Goal: Navigation & Orientation: Find specific page/section

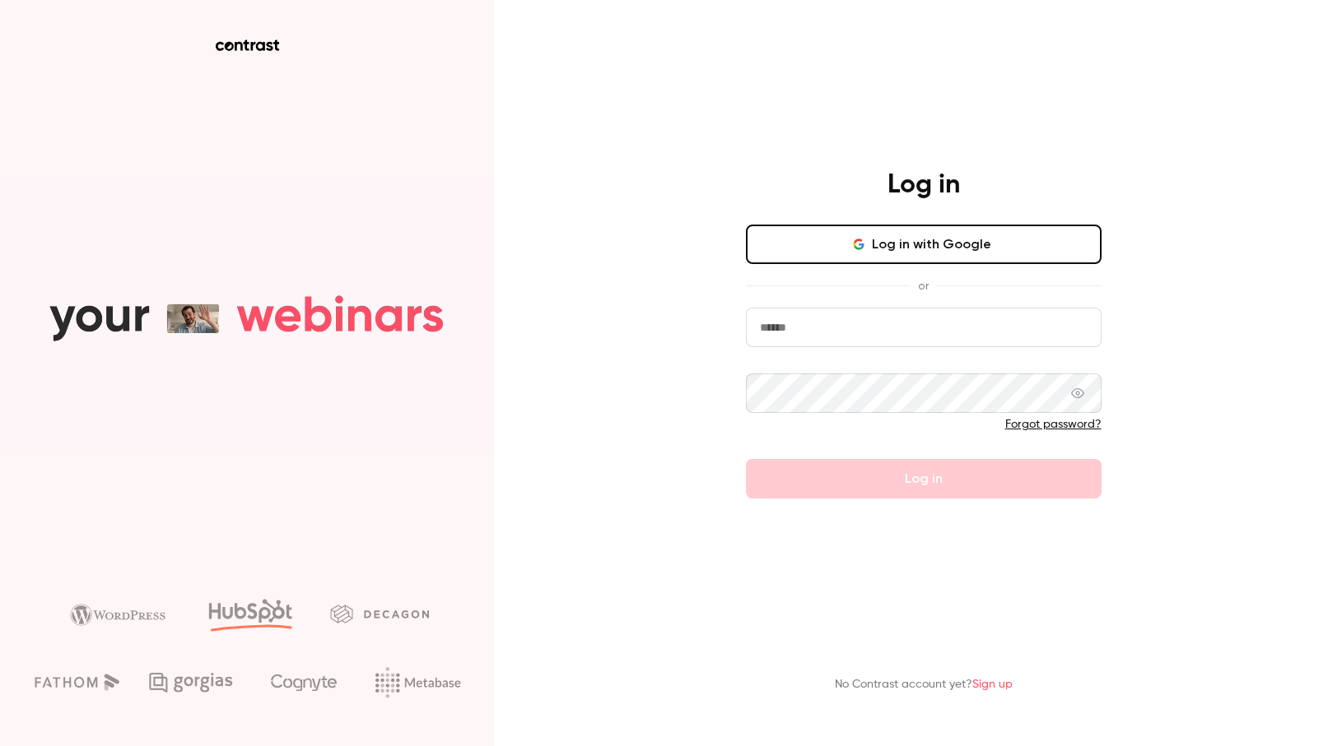
type input "**********"
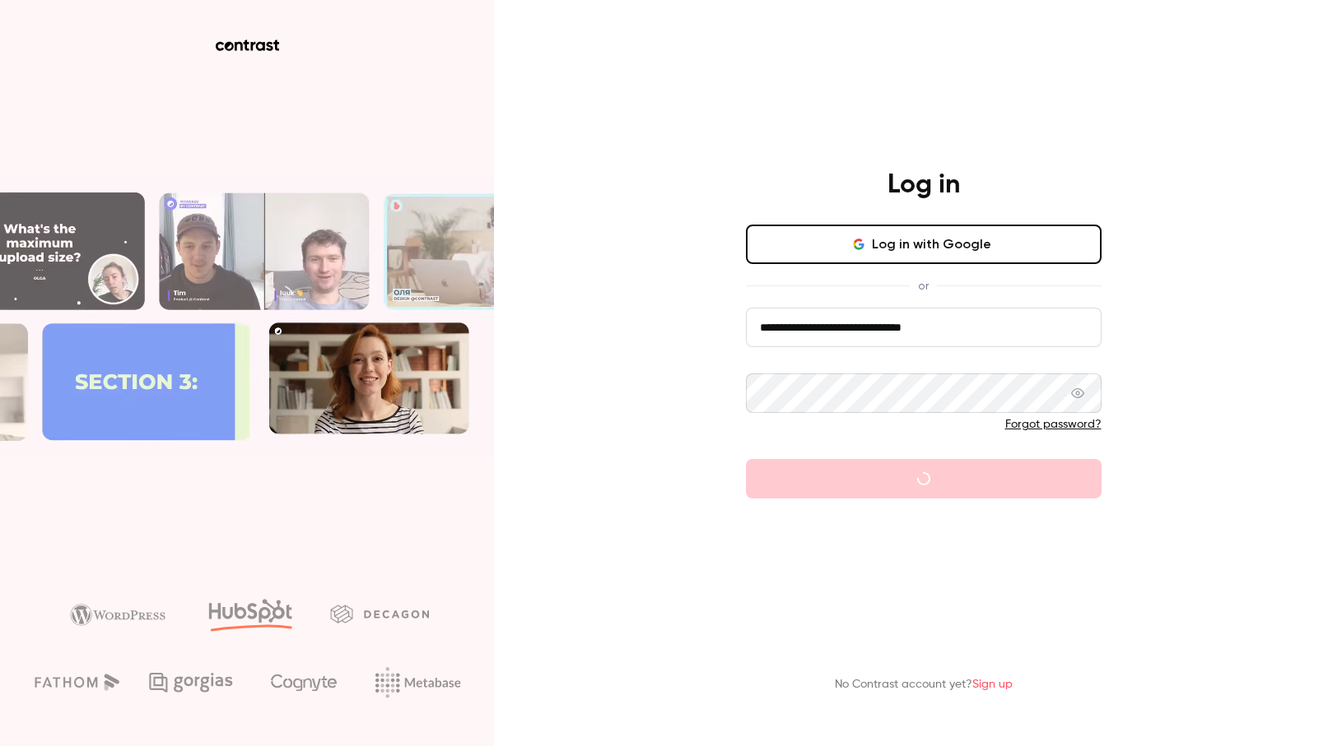
click at [973, 328] on input "**********" at bounding box center [924, 328] width 356 height 40
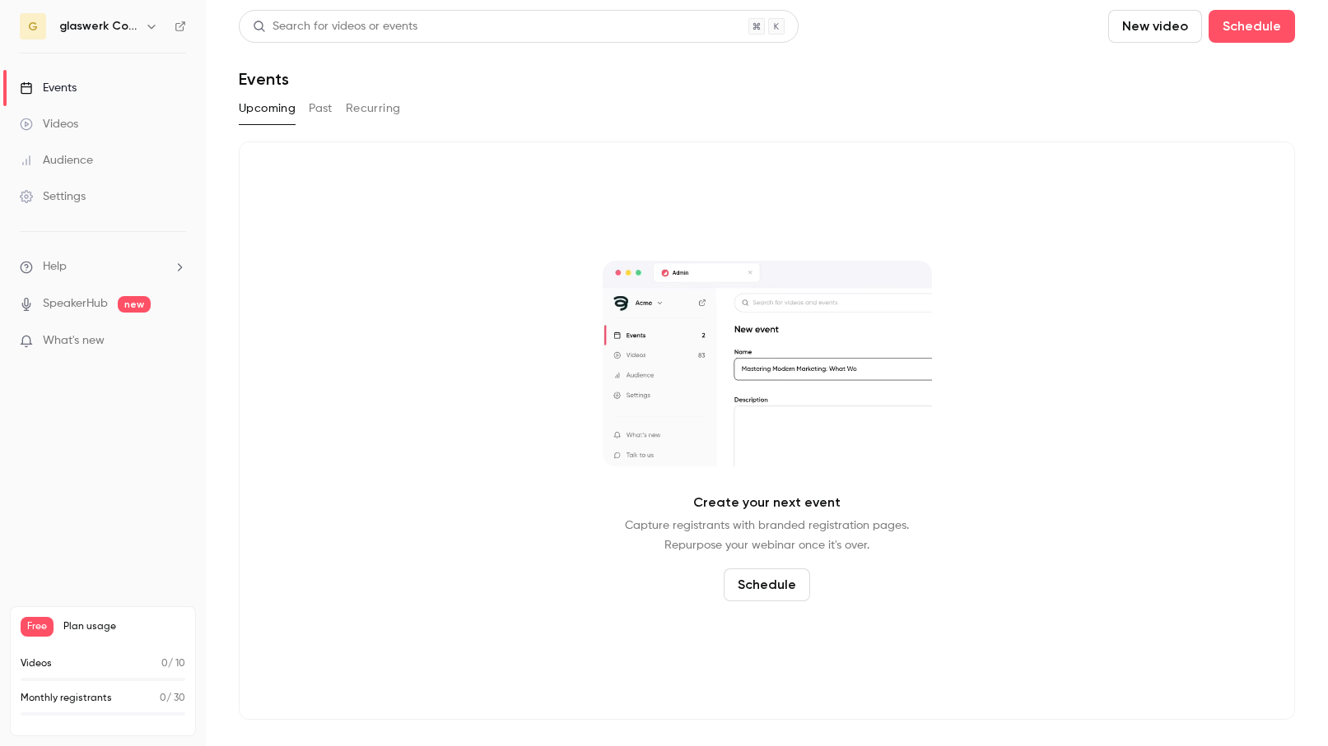
click at [74, 125] on div "Videos" at bounding box center [49, 124] width 58 height 16
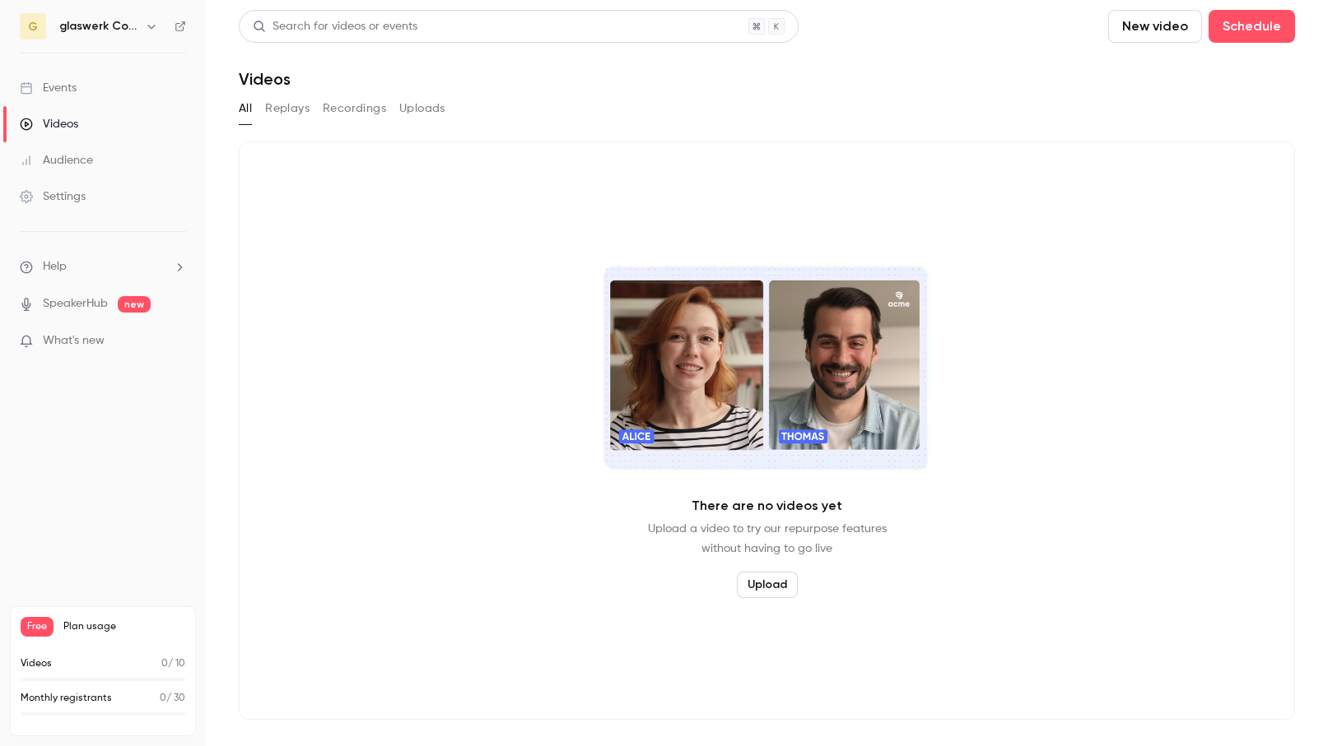
click at [330, 108] on button "Recordings" at bounding box center [354, 108] width 63 height 26
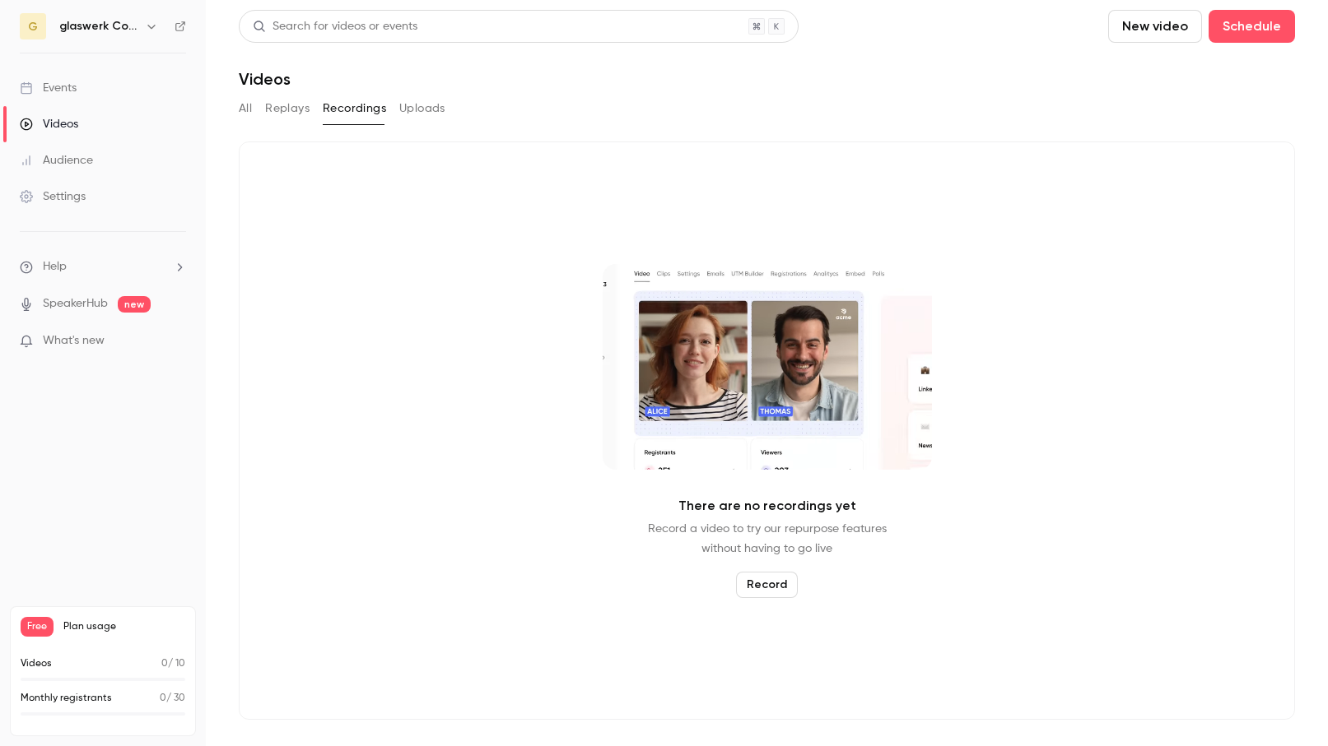
click at [70, 91] on div "Events" at bounding box center [48, 88] width 57 height 16
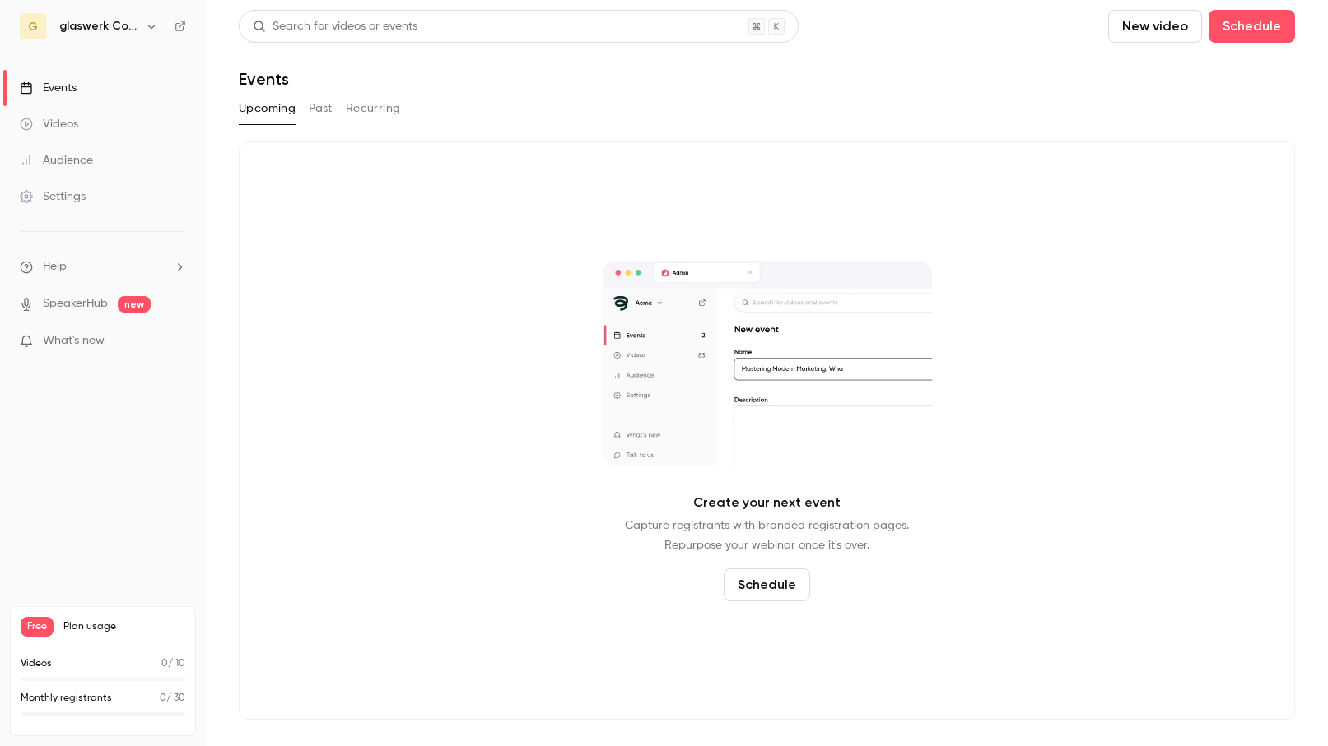
click at [317, 109] on button "Past" at bounding box center [321, 108] width 24 height 26
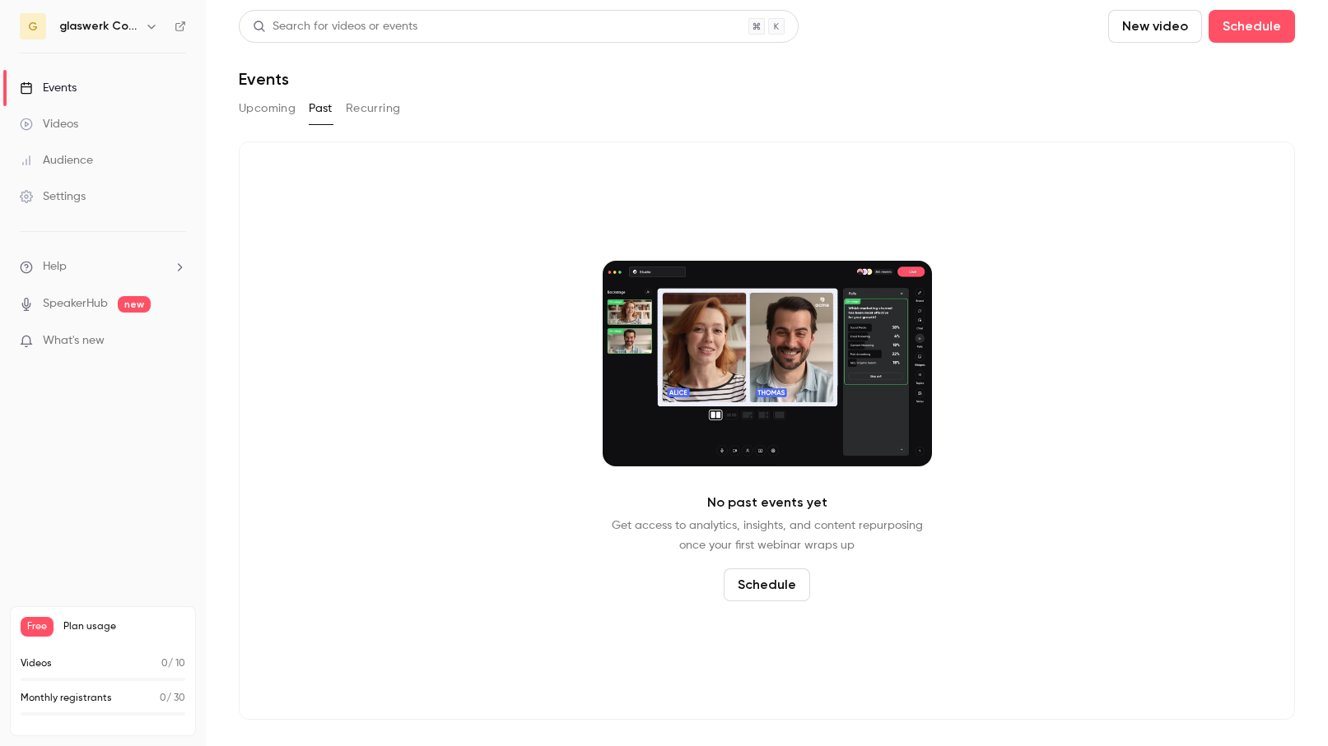
click at [379, 109] on button "Recurring" at bounding box center [373, 108] width 55 height 26
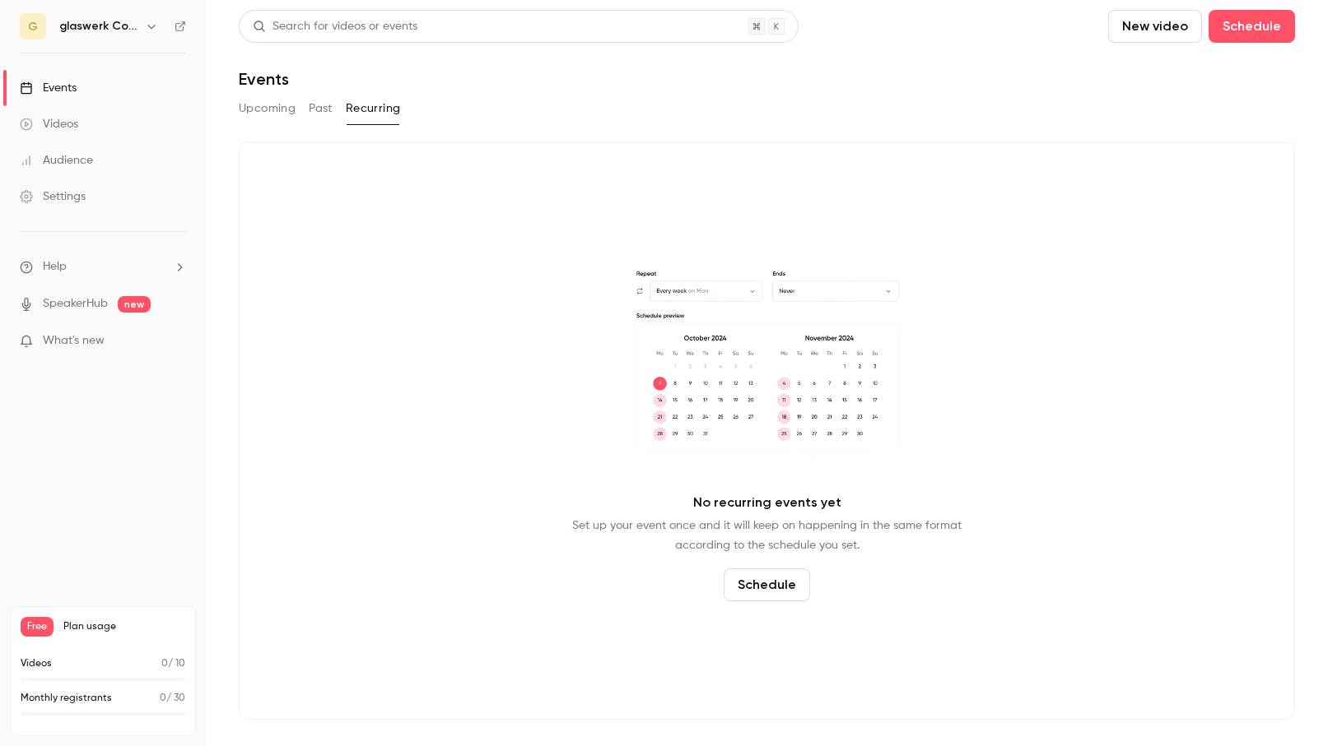
click at [263, 106] on button "Upcoming" at bounding box center [267, 108] width 57 height 26
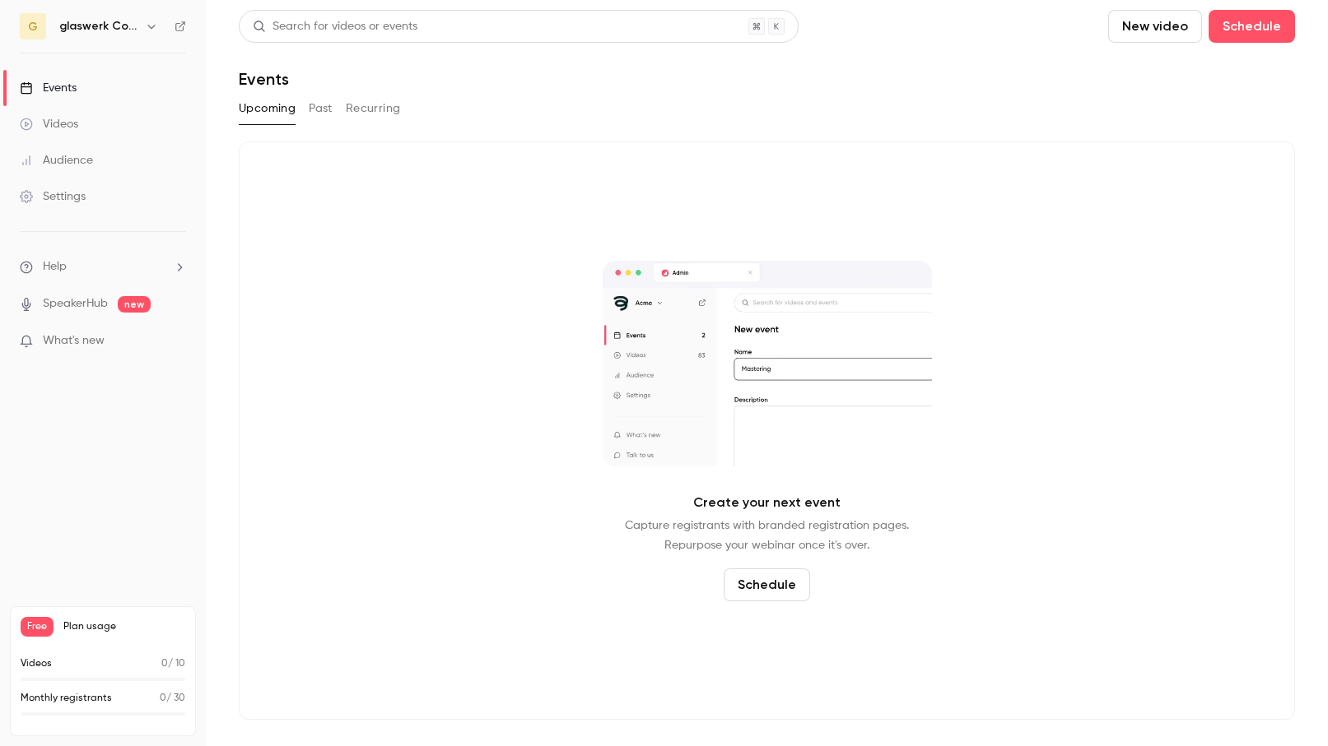
click at [77, 26] on h6 "glaswerk Consulting AG" at bounding box center [98, 26] width 79 height 16
click at [35, 26] on span "g" at bounding box center [33, 26] width 10 height 17
click at [146, 22] on icon "button" at bounding box center [151, 26] width 13 height 13
click at [160, 26] on button "button" at bounding box center [152, 26] width 20 height 20
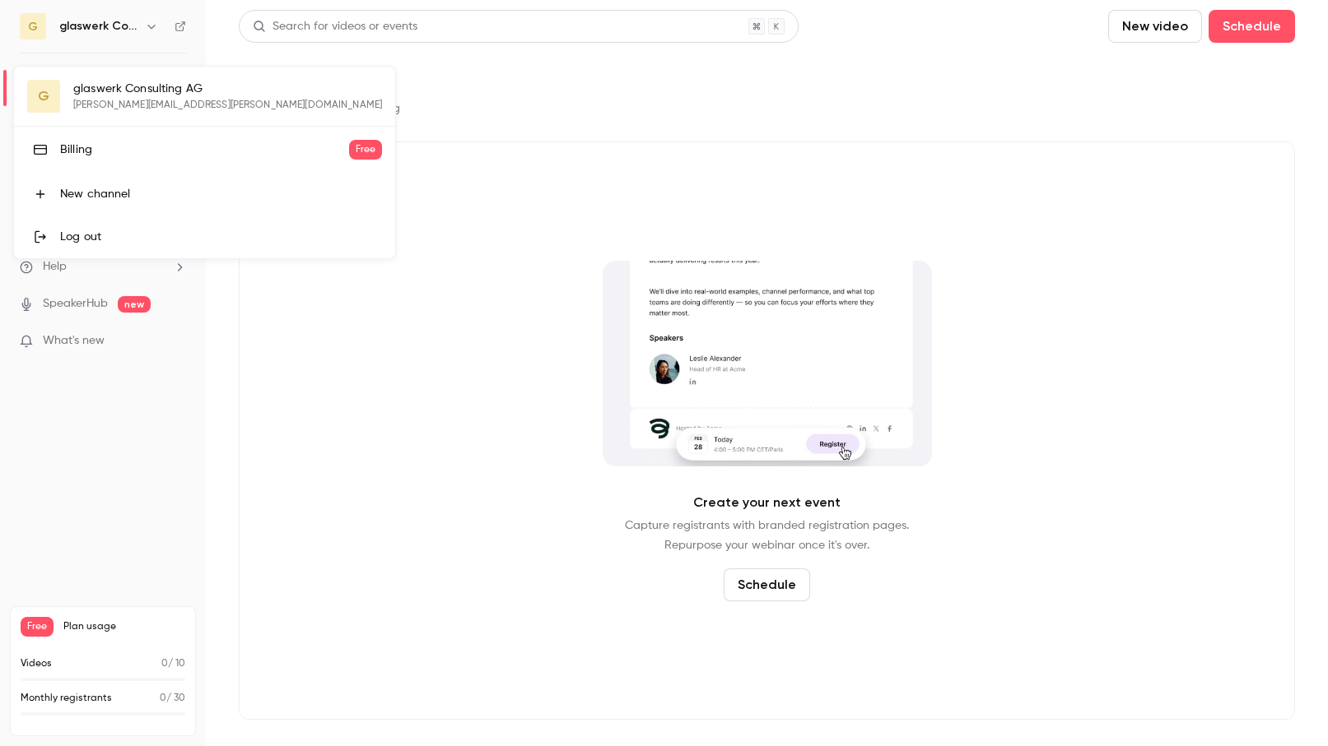
click at [145, 229] on div "Log out" at bounding box center [221, 237] width 322 height 16
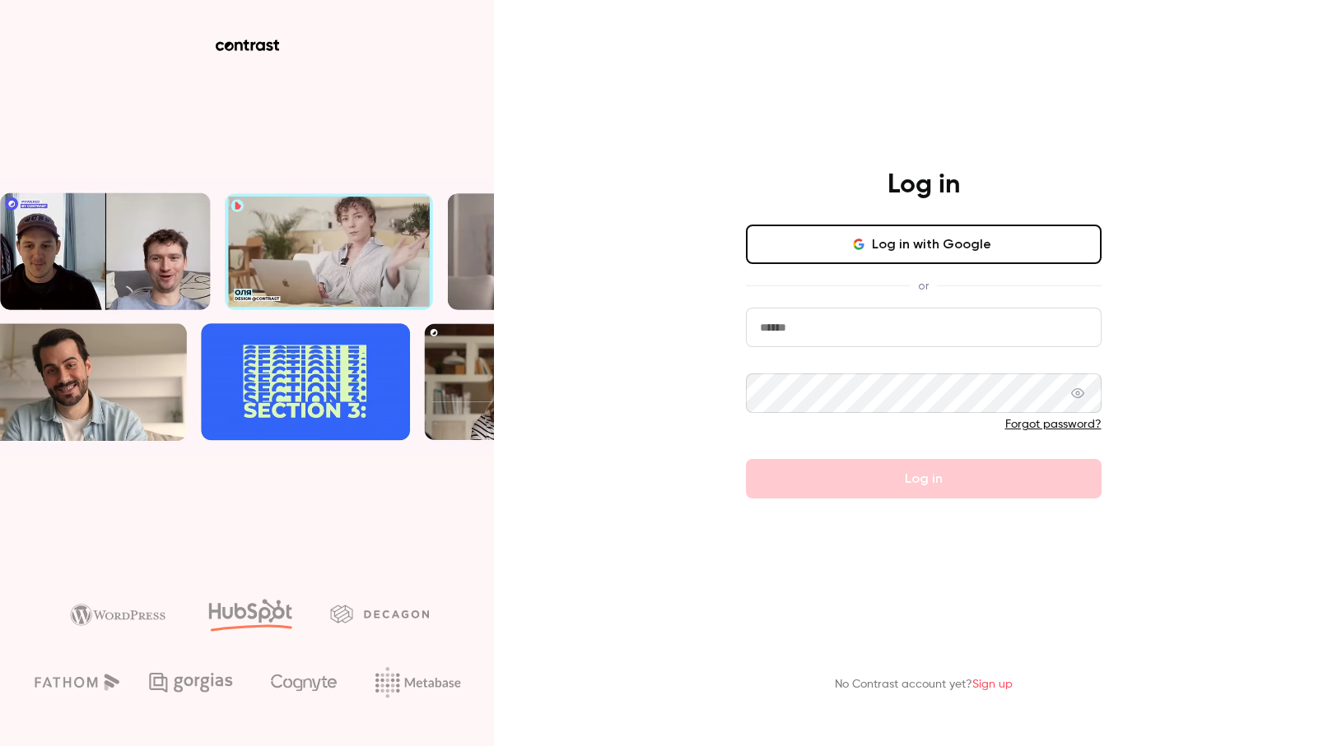
click at [914, 314] on input "email" at bounding box center [924, 328] width 356 height 40
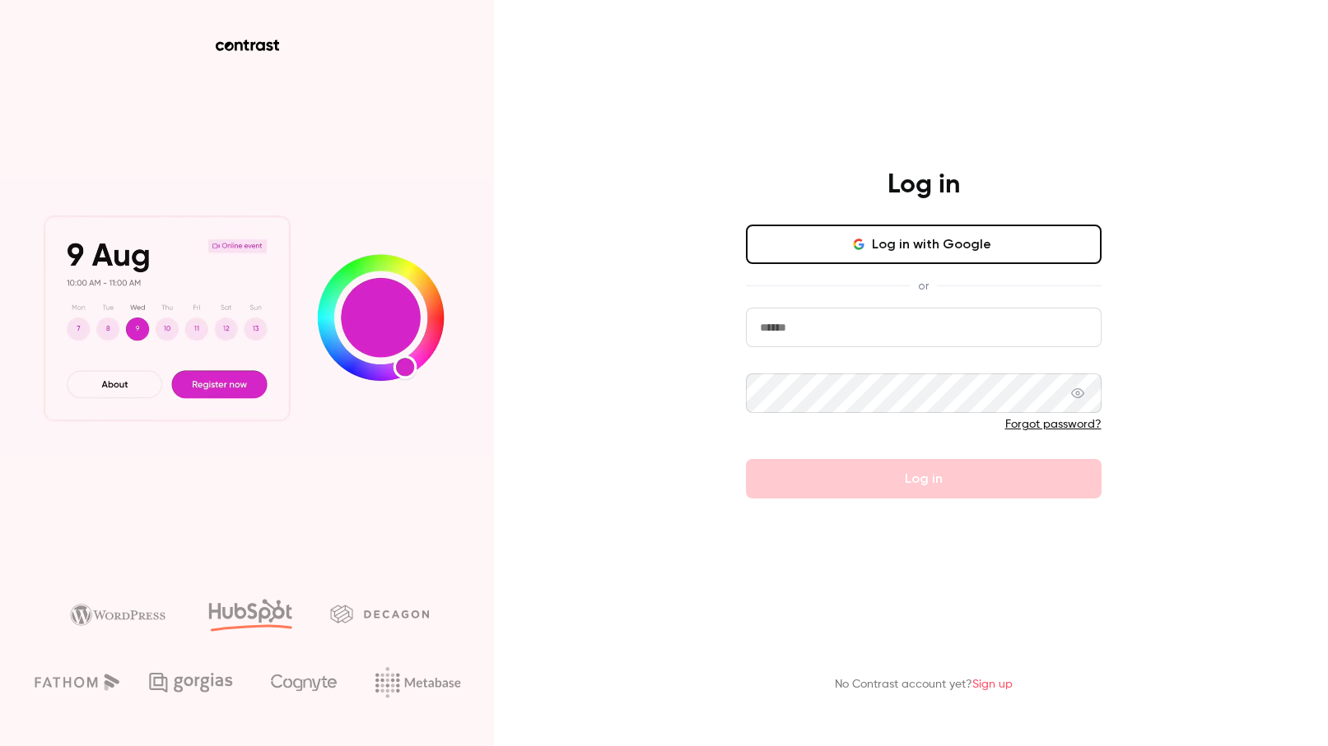
click at [0, 746] on com-1password-button at bounding box center [0, 746] width 0 height 0
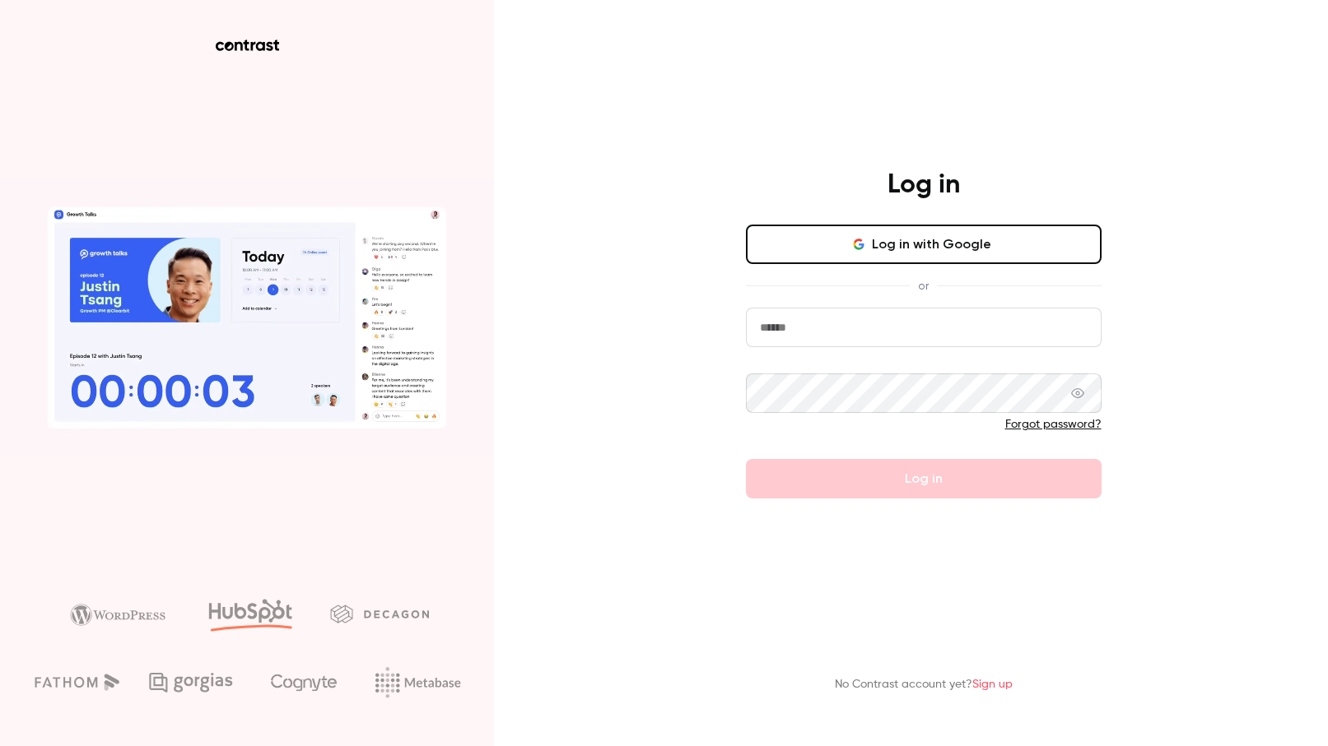
click at [0, 746] on com-1password-button at bounding box center [0, 746] width 0 height 0
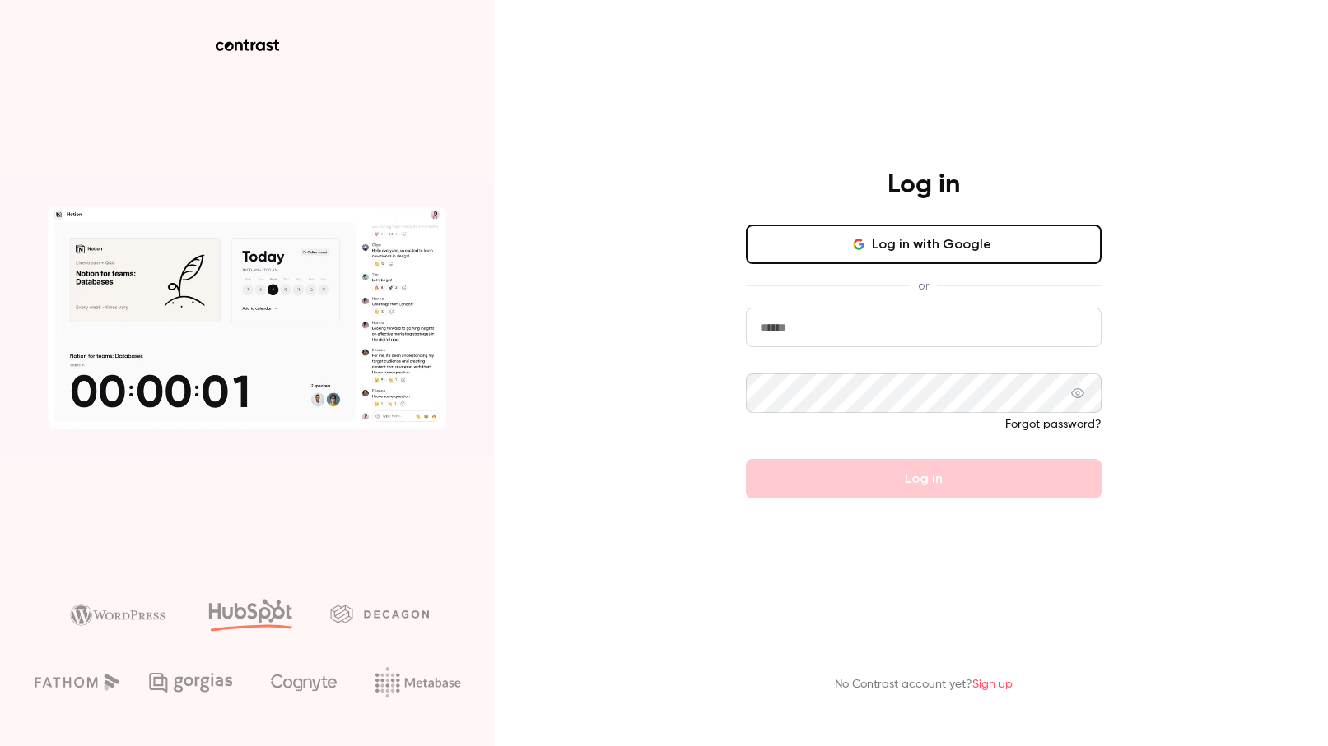
type input "**********"
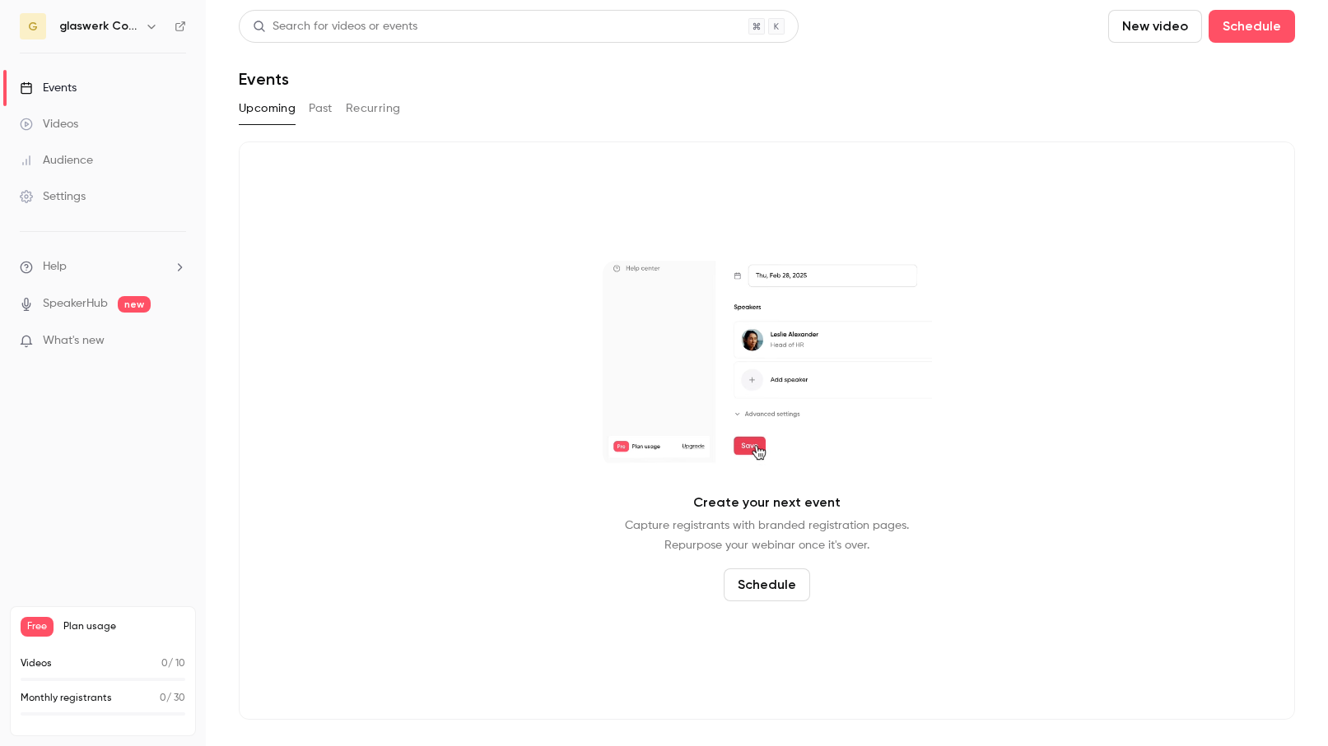
click at [104, 119] on link "Videos" at bounding box center [103, 124] width 206 height 36
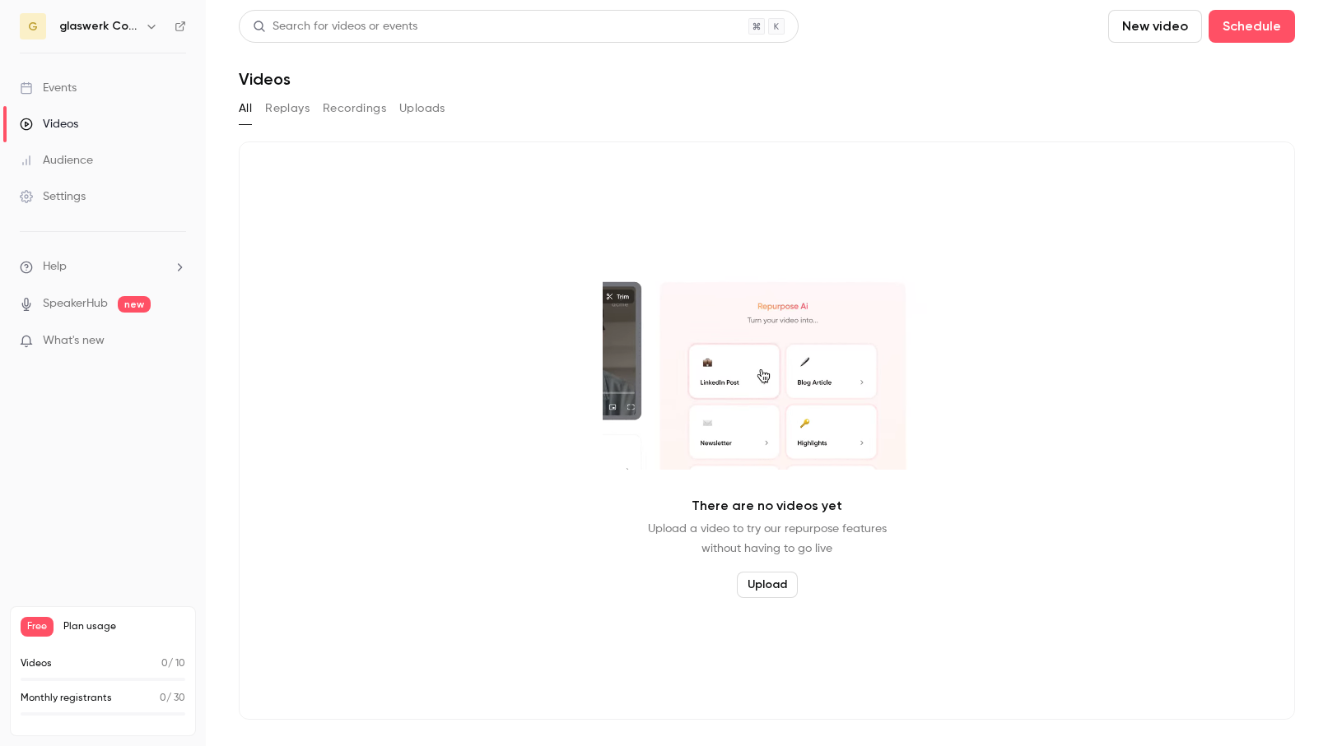
click at [81, 161] on div "Audience" at bounding box center [56, 160] width 73 height 16
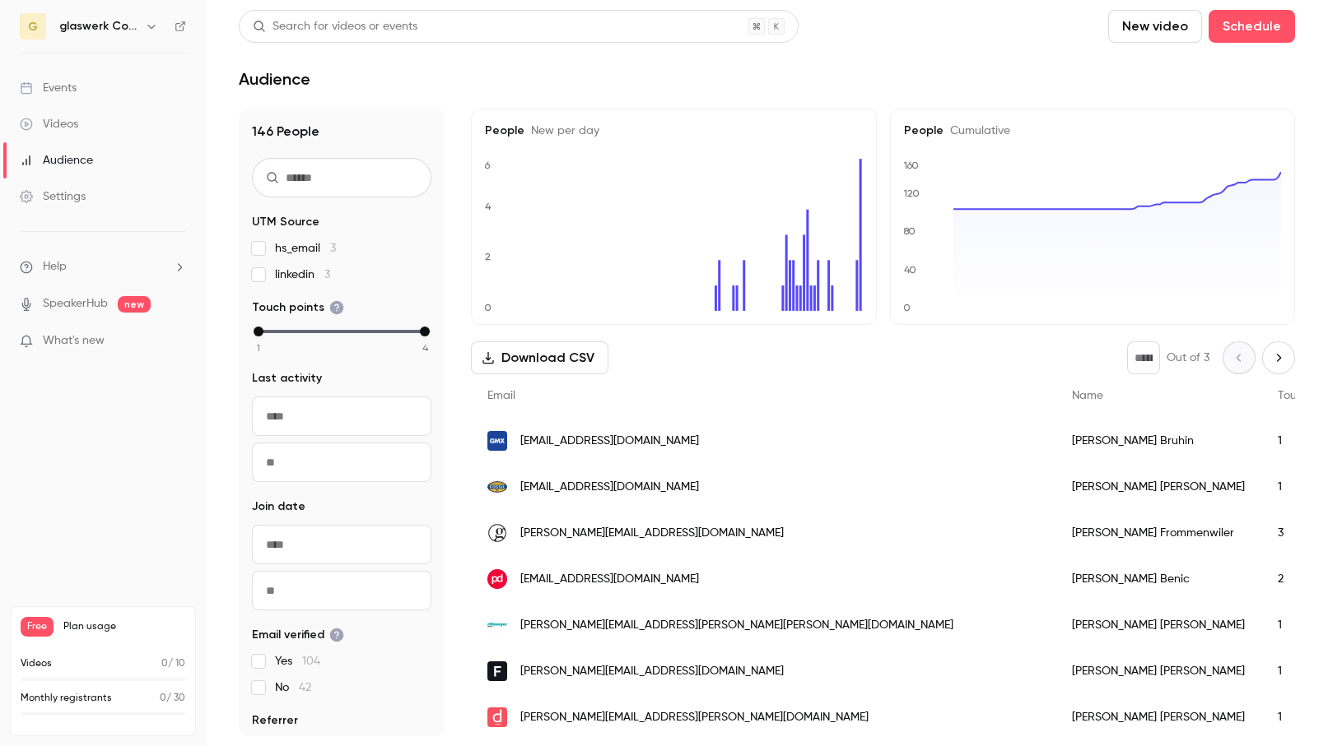
click at [75, 198] on div "Settings" at bounding box center [53, 196] width 66 height 16
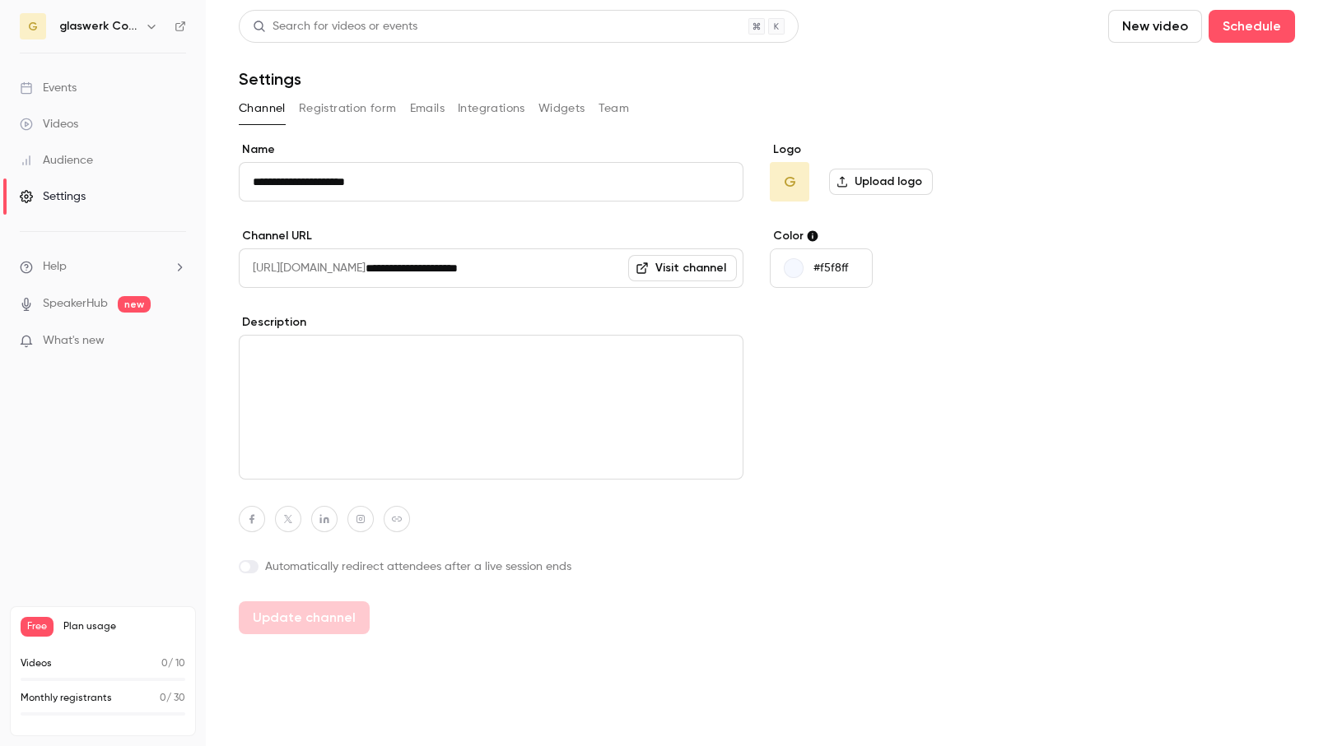
click at [67, 85] on div "Events" at bounding box center [48, 88] width 57 height 16
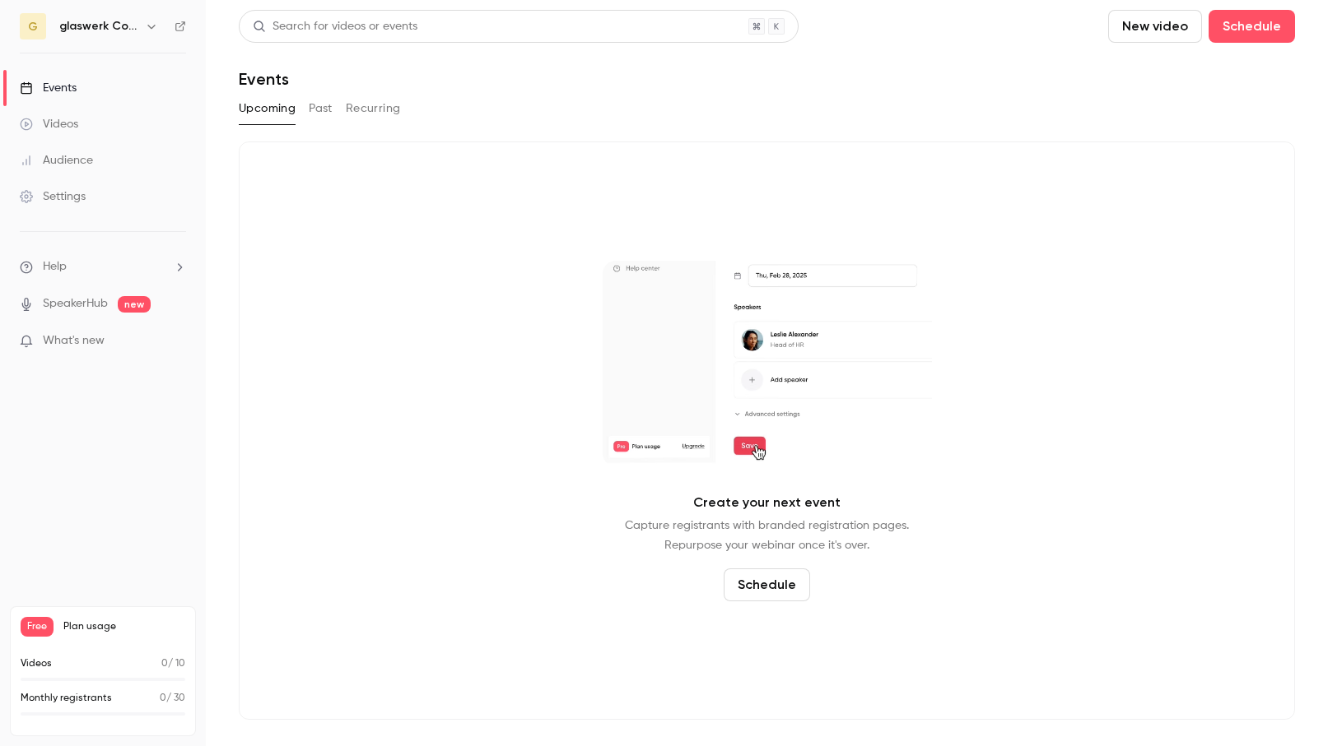
click at [323, 108] on button "Past" at bounding box center [321, 108] width 24 height 26
click at [66, 341] on span "What's new" at bounding box center [74, 341] width 62 height 17
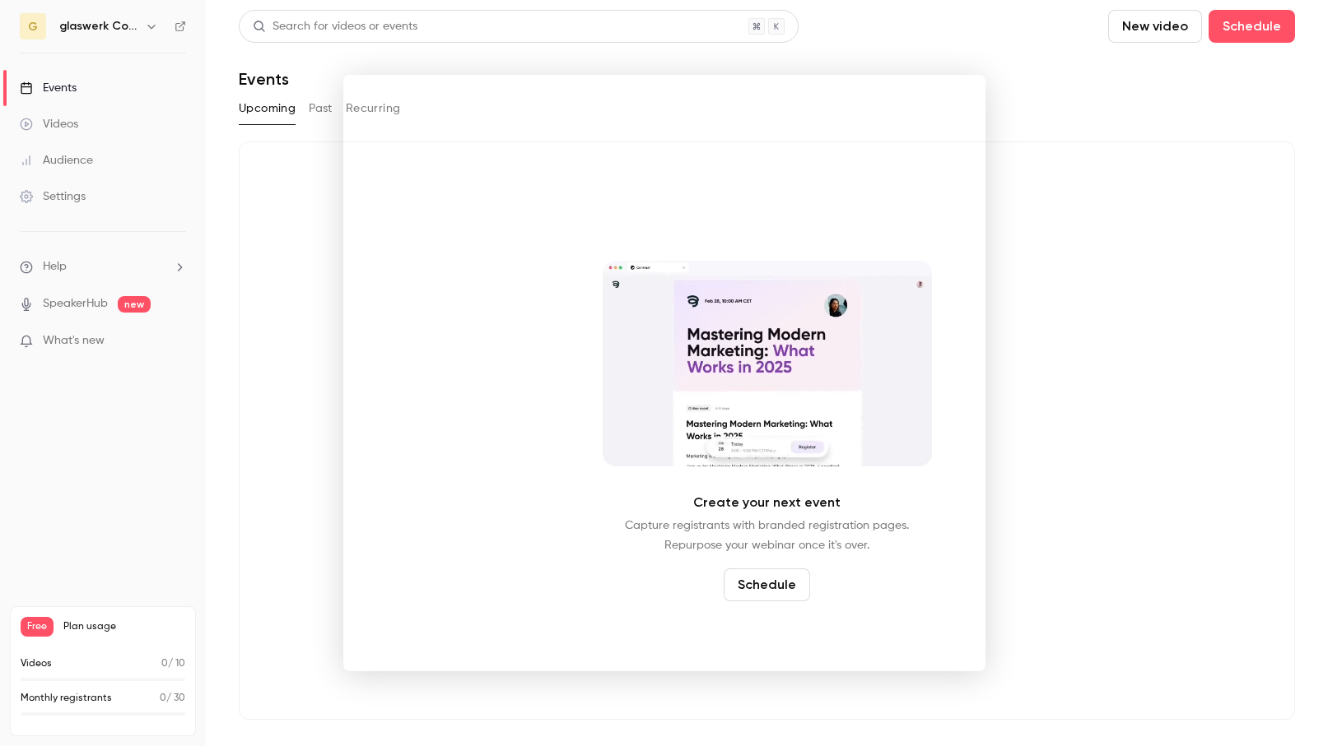
click at [68, 299] on div at bounding box center [664, 373] width 1328 height 746
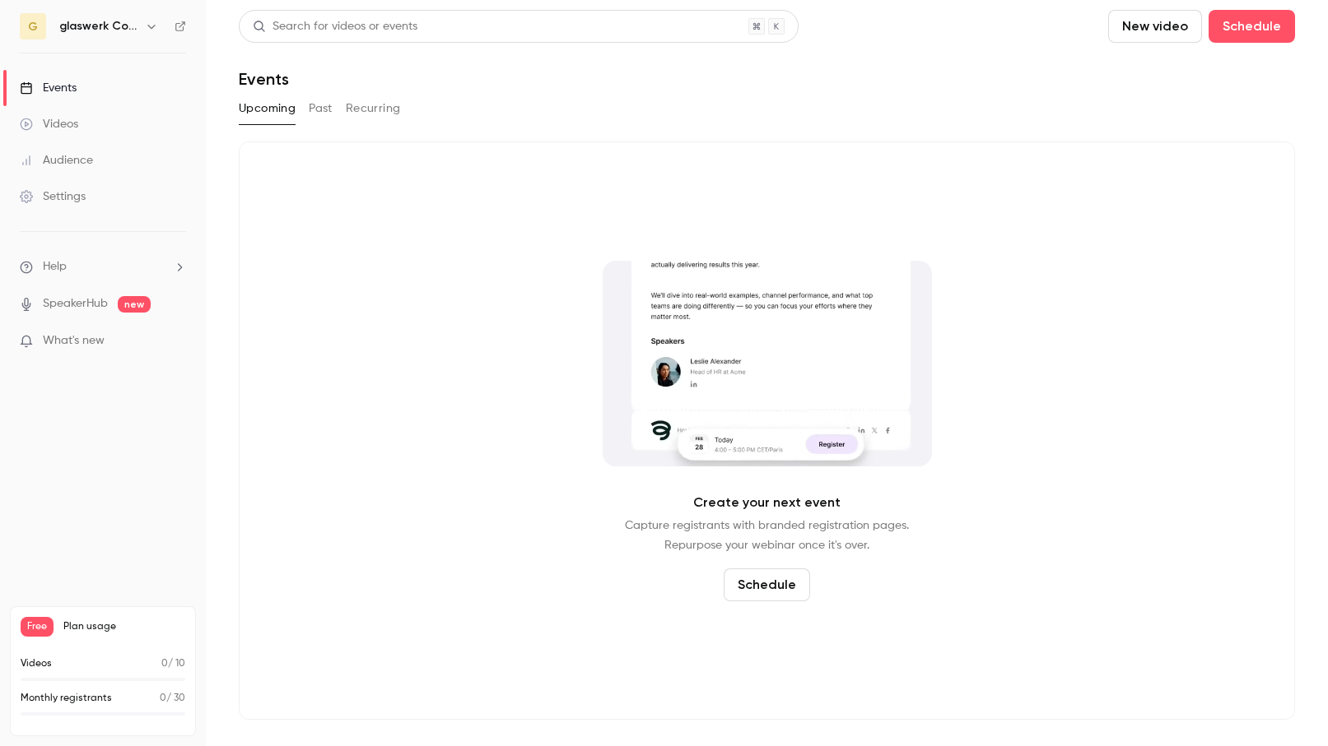
click at [53, 272] on span "Help" at bounding box center [55, 266] width 24 height 17
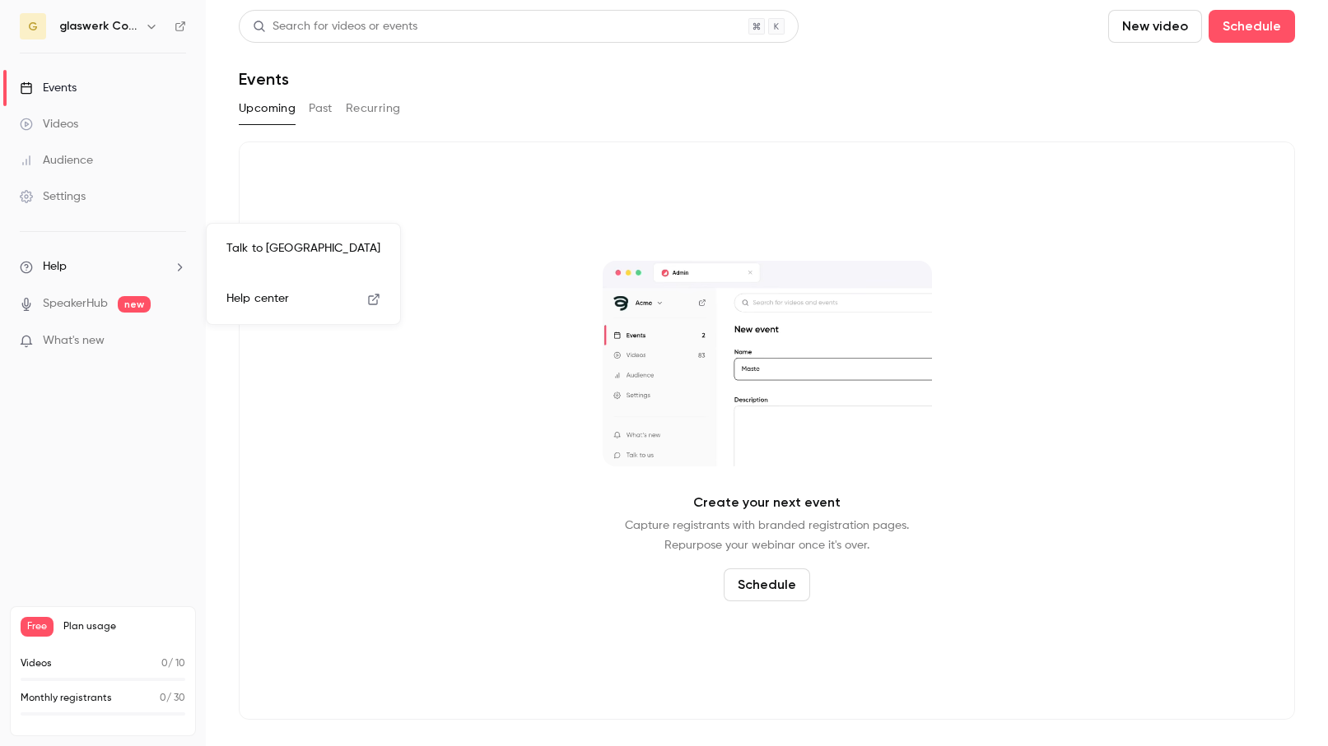
click at [53, 258] on div at bounding box center [664, 373] width 1328 height 746
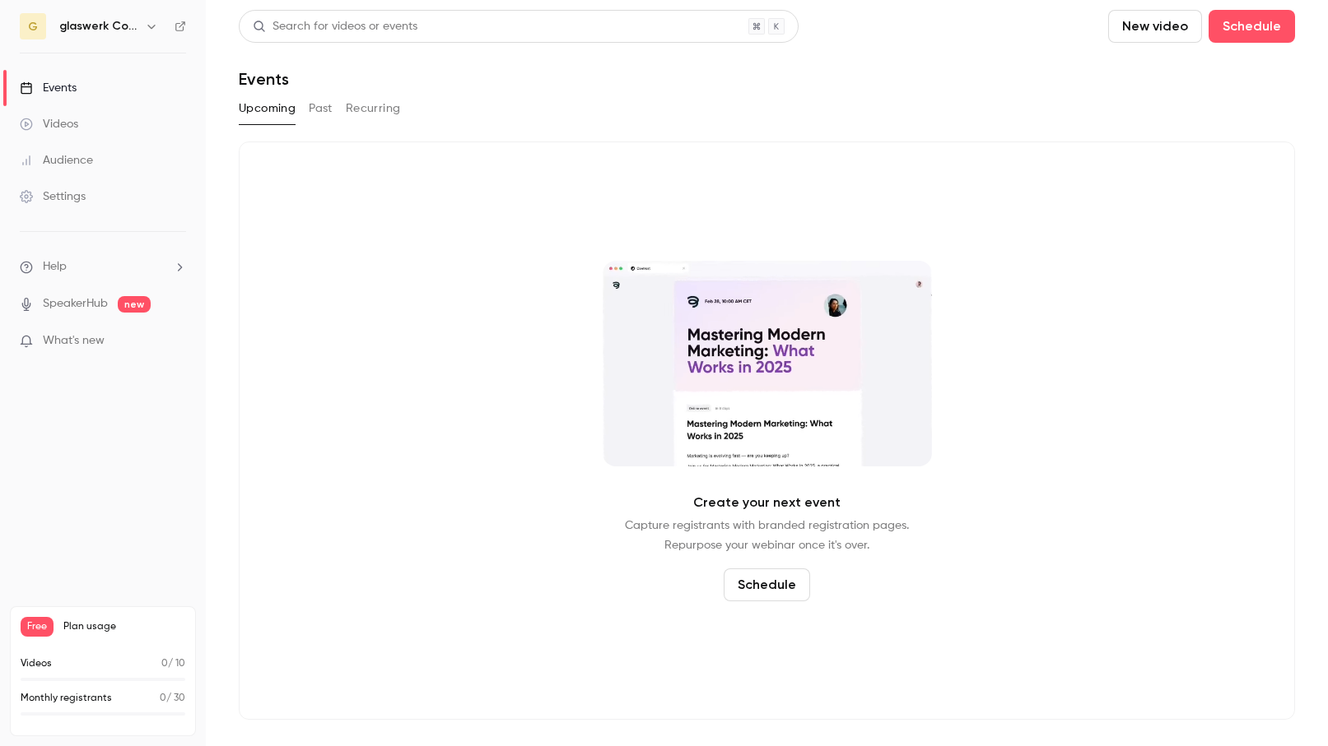
click at [57, 198] on div "Settings" at bounding box center [53, 196] width 66 height 16
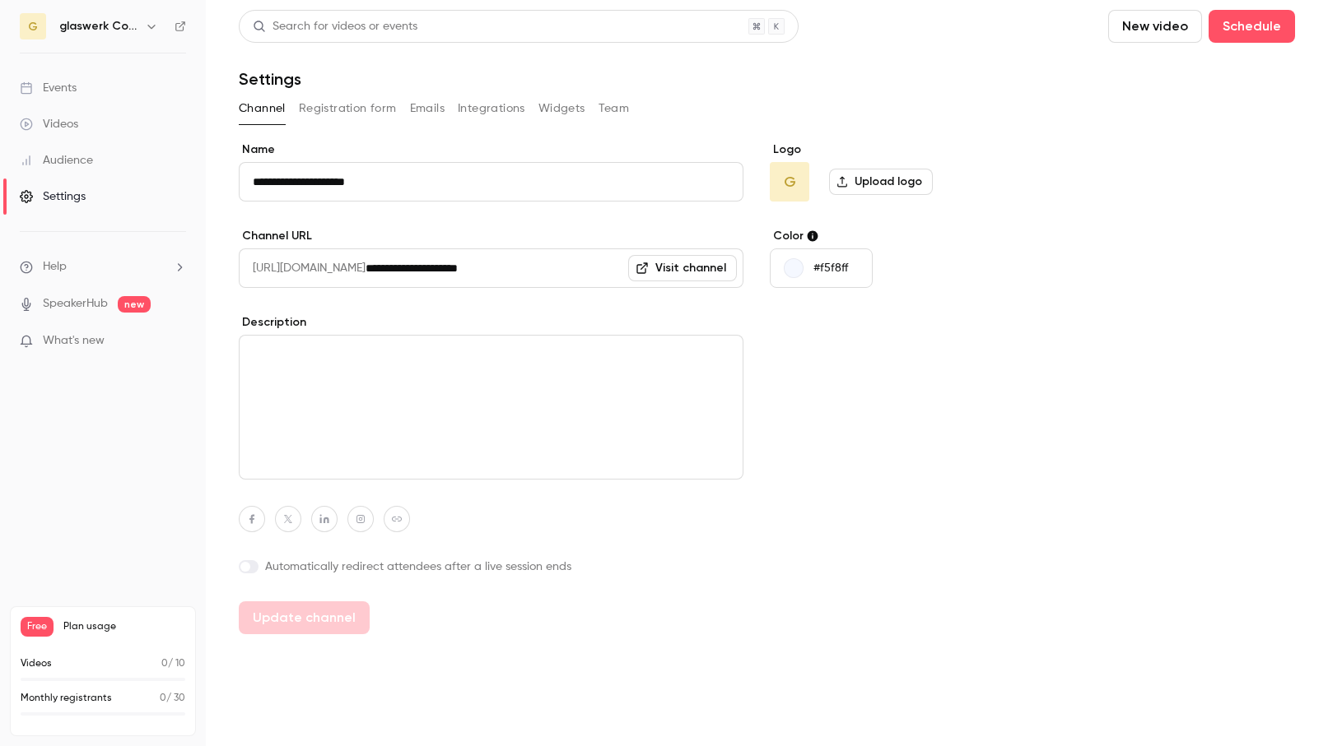
click at [412, 109] on button "Emails" at bounding box center [427, 108] width 35 height 26
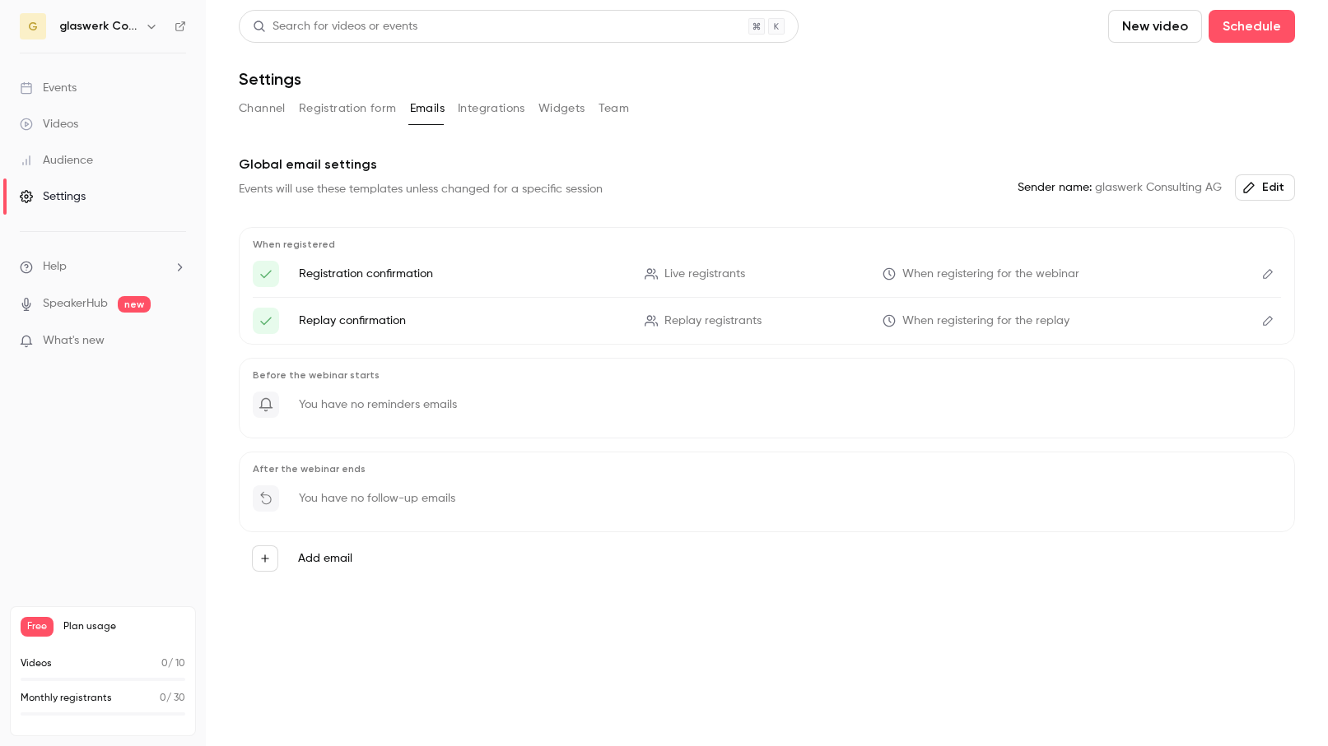
click at [355, 105] on button "Registration form" at bounding box center [348, 108] width 98 height 26
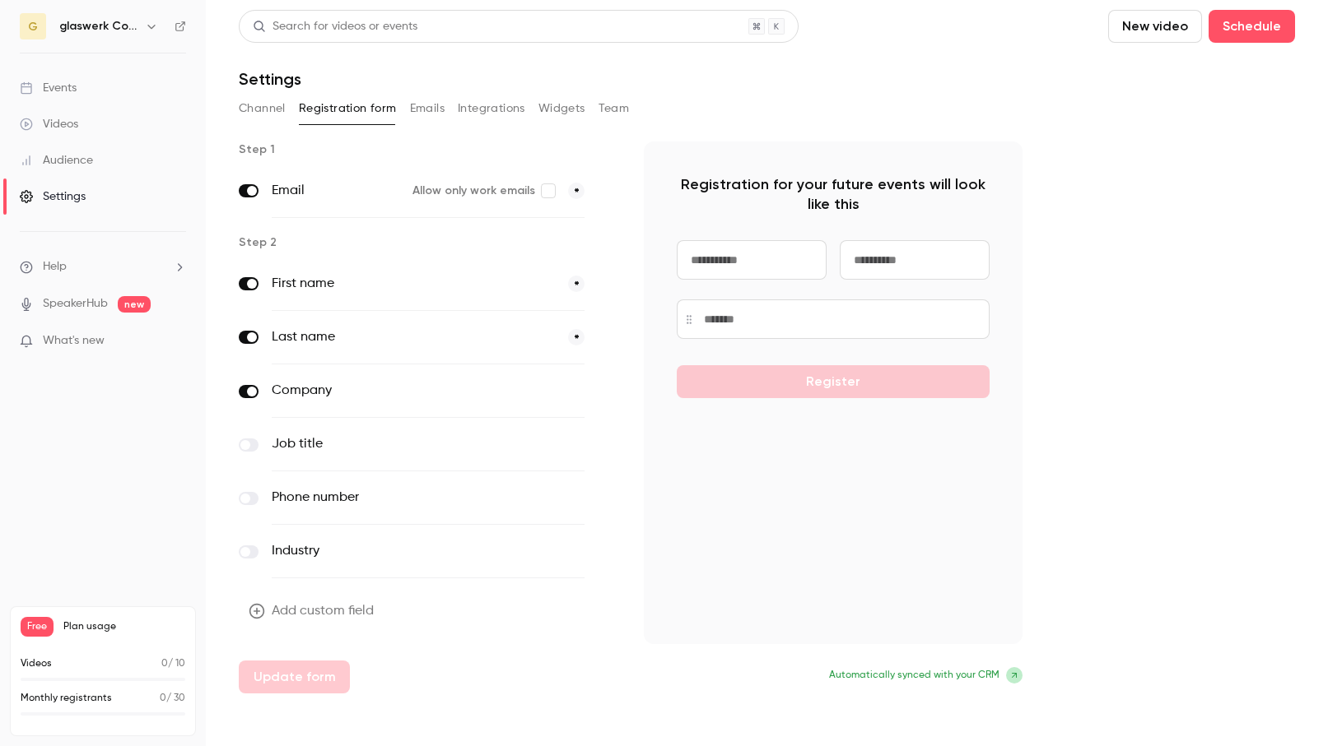
click at [277, 102] on button "Channel" at bounding box center [262, 108] width 47 height 26
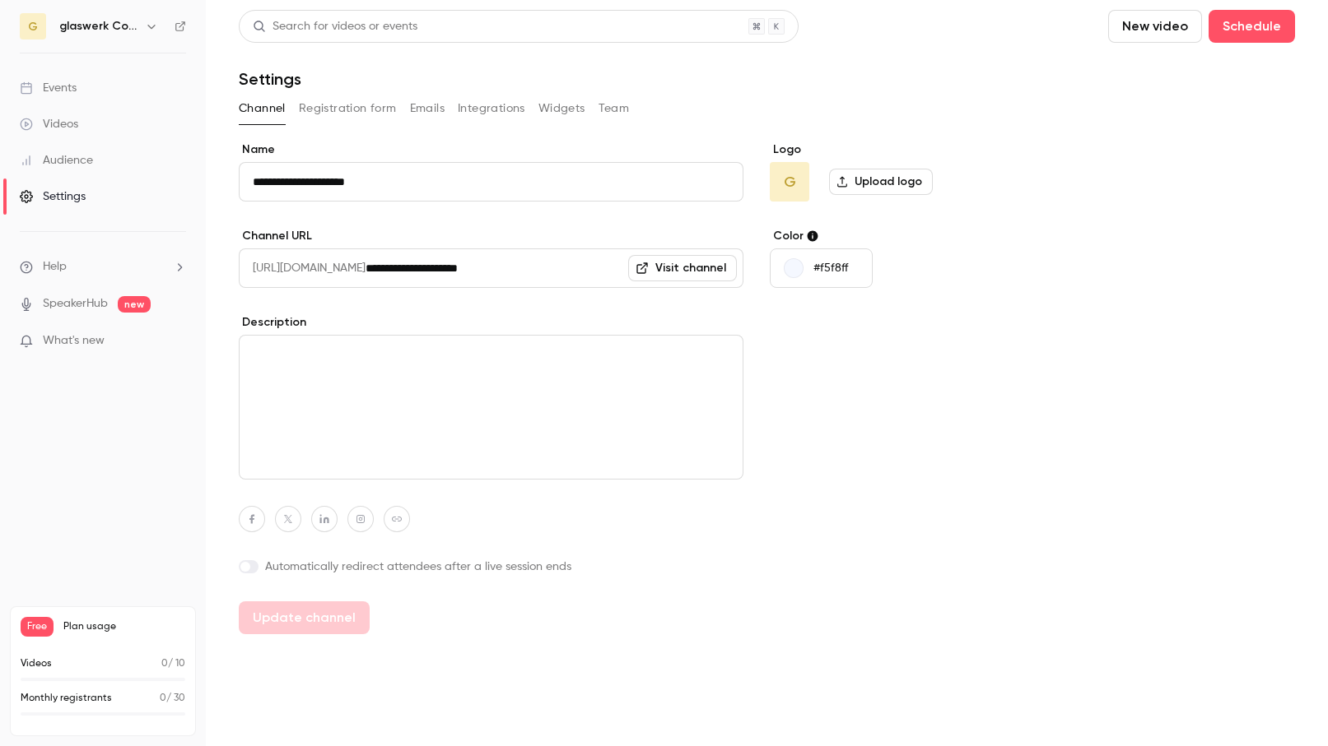
click at [433, 109] on button "Emails" at bounding box center [427, 108] width 35 height 26
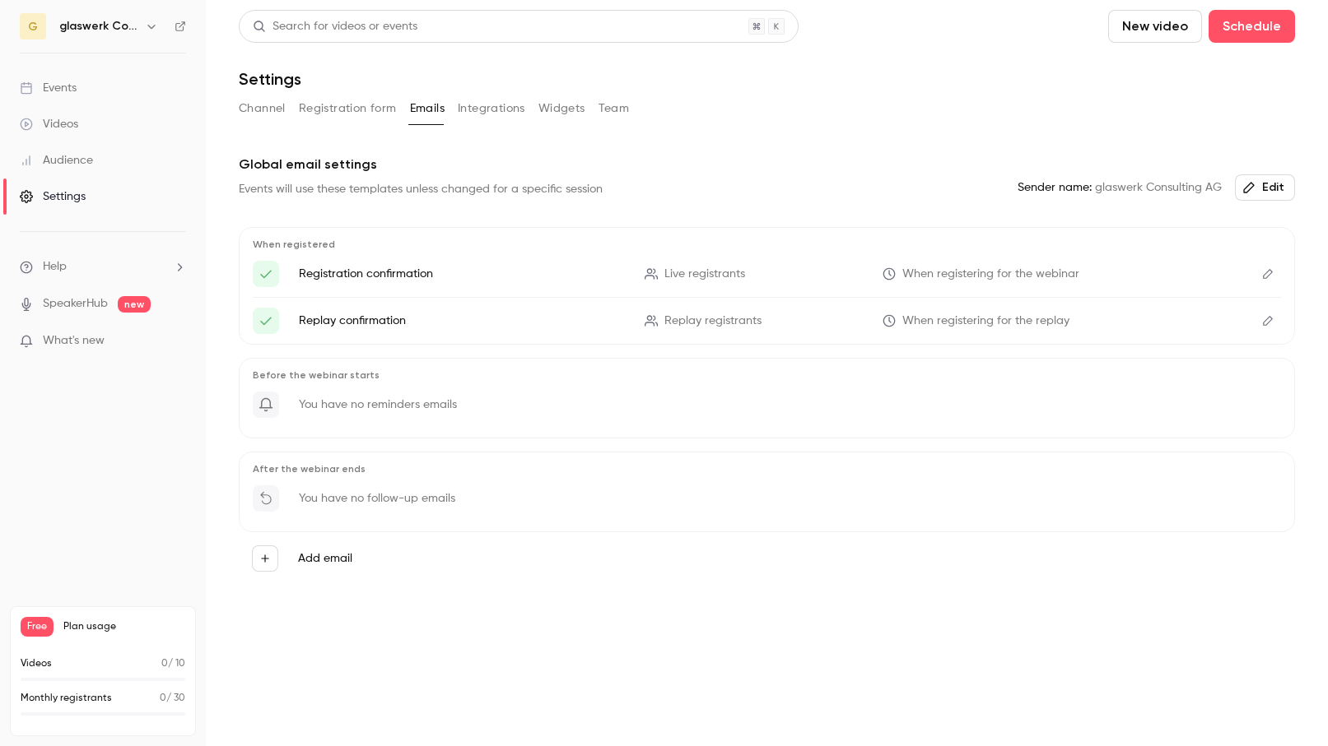
click at [494, 108] on button "Integrations" at bounding box center [491, 108] width 67 height 26
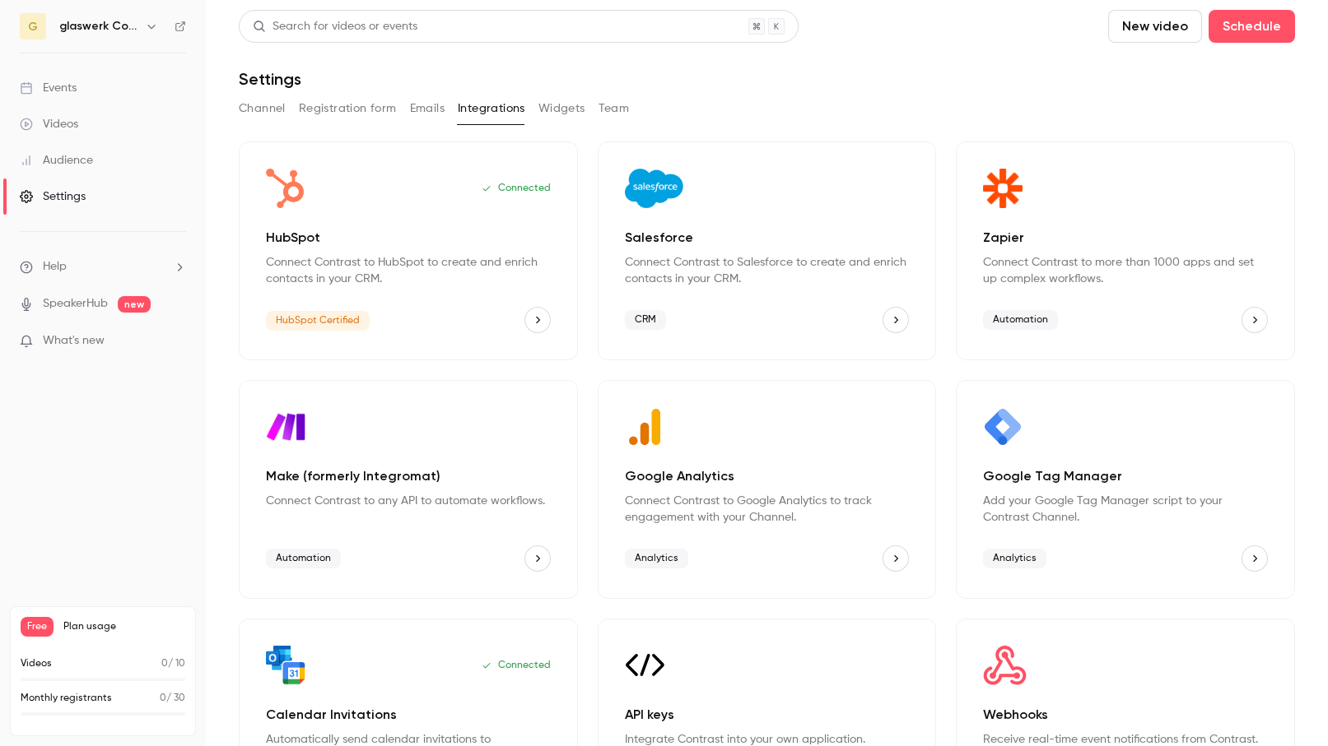
click at [276, 104] on button "Channel" at bounding box center [262, 108] width 47 height 26
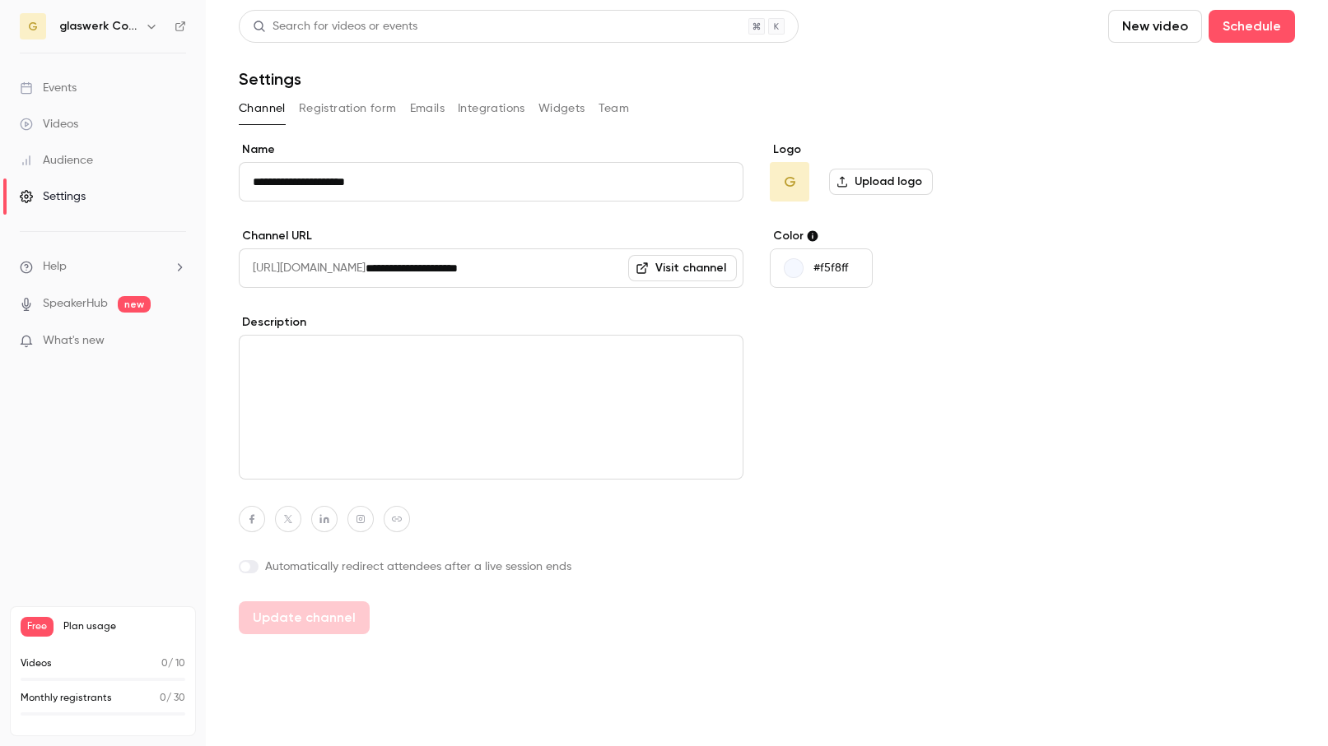
click at [86, 82] on link "Events" at bounding box center [103, 88] width 206 height 36
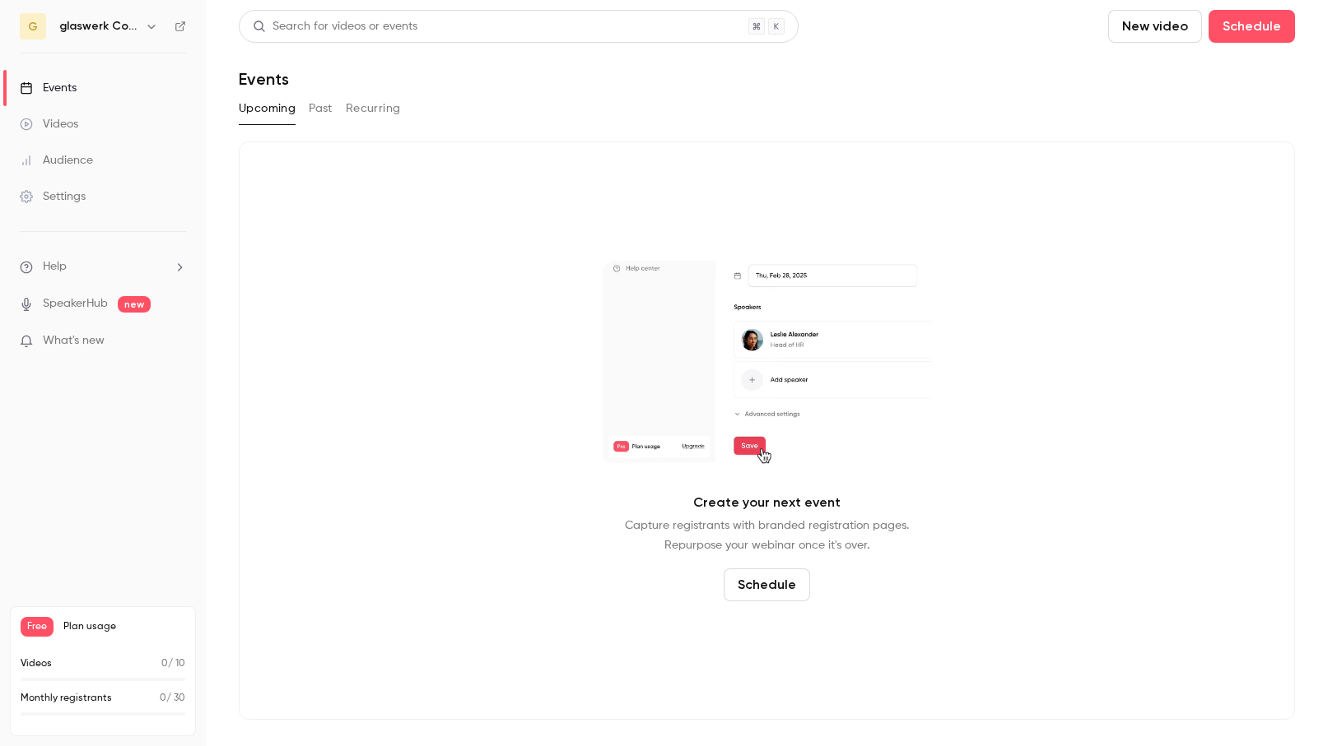
click at [70, 122] on div "Videos" at bounding box center [49, 124] width 58 height 16
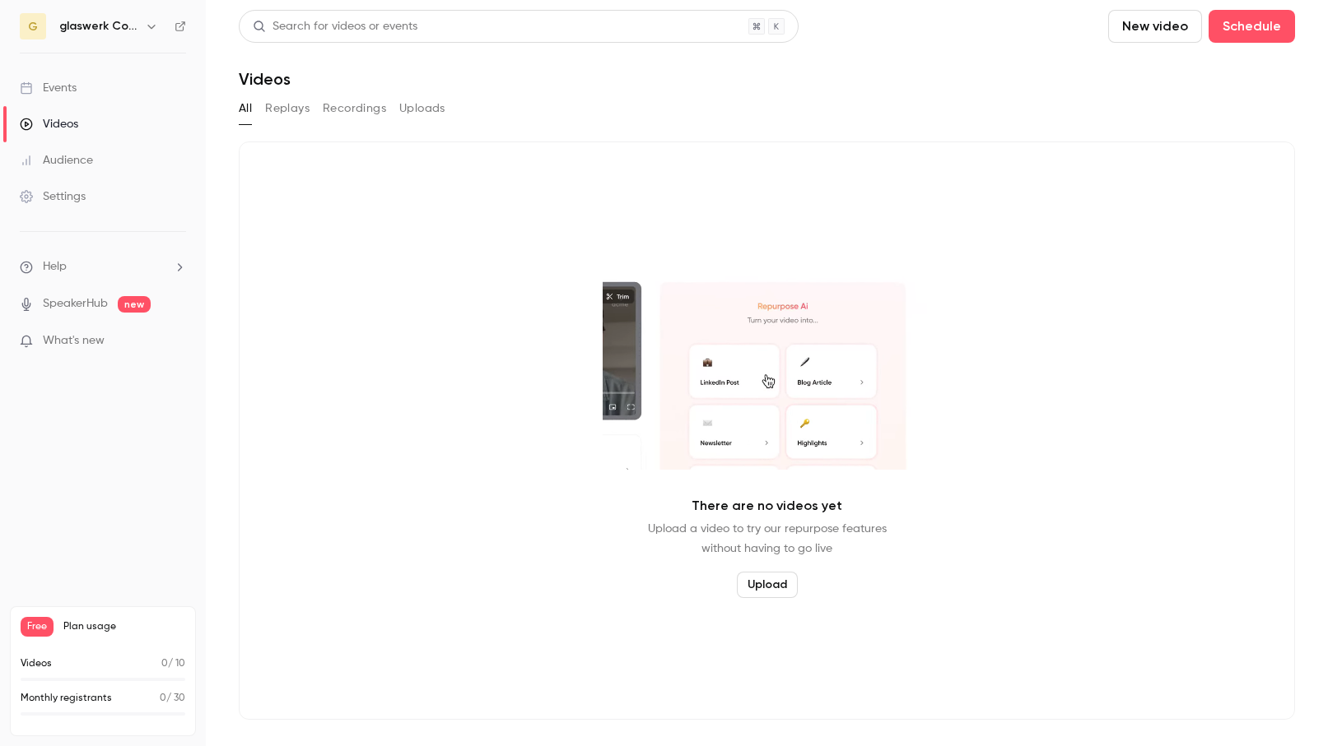
click at [74, 160] on div "Audience" at bounding box center [56, 160] width 73 height 16
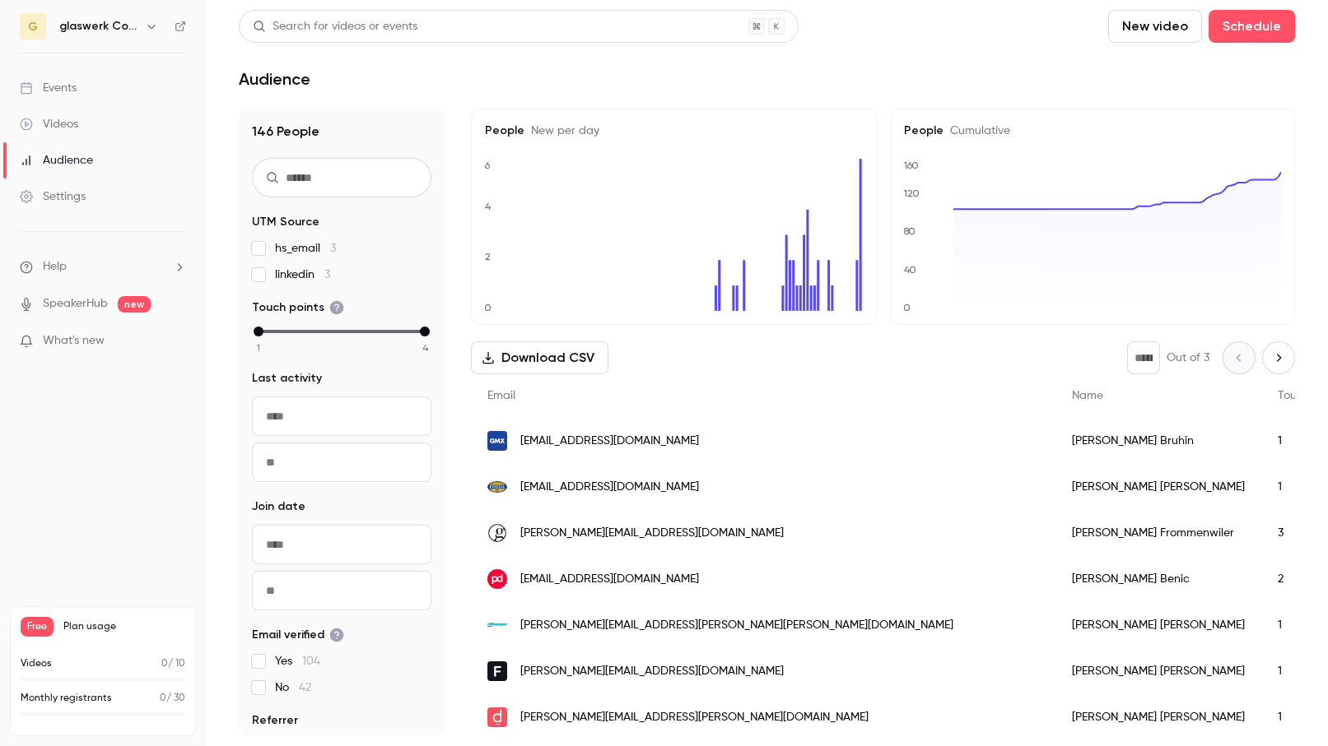
click at [67, 188] on div "Settings" at bounding box center [53, 196] width 66 height 16
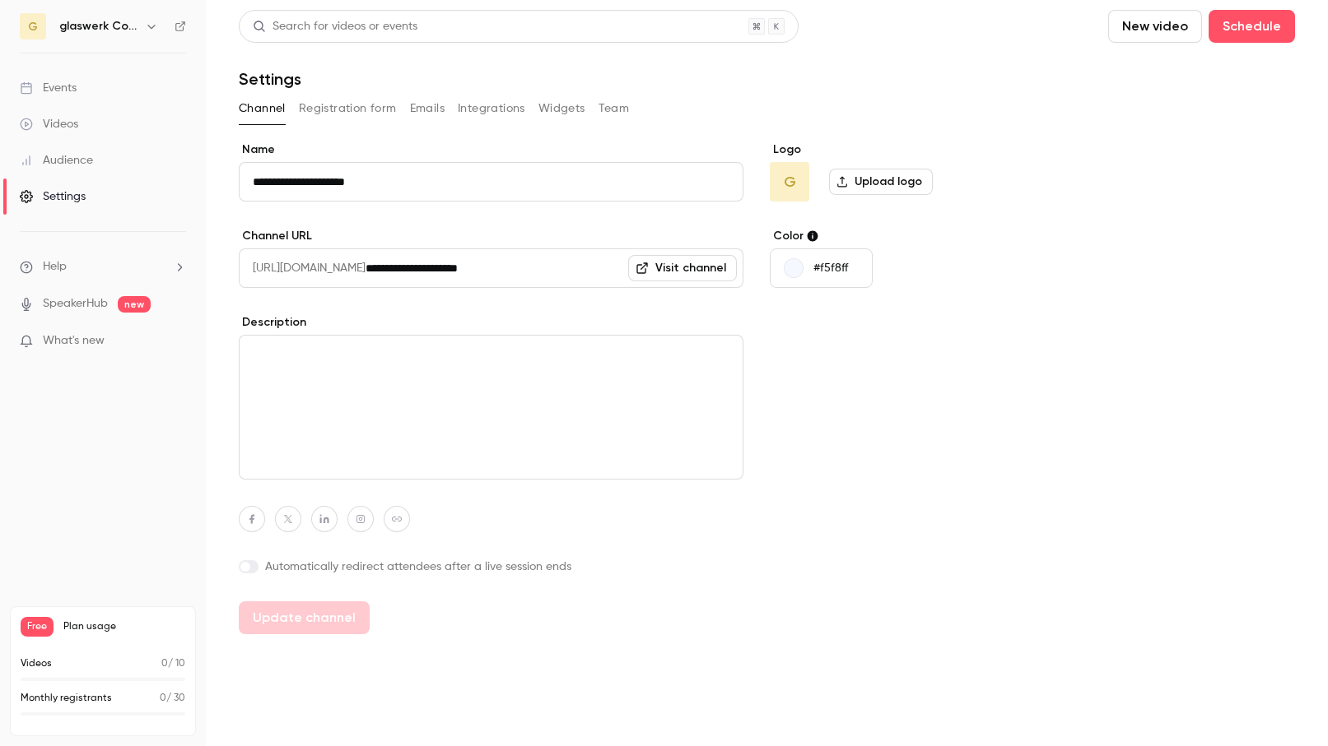
click at [61, 84] on div "Events" at bounding box center [48, 88] width 57 height 16
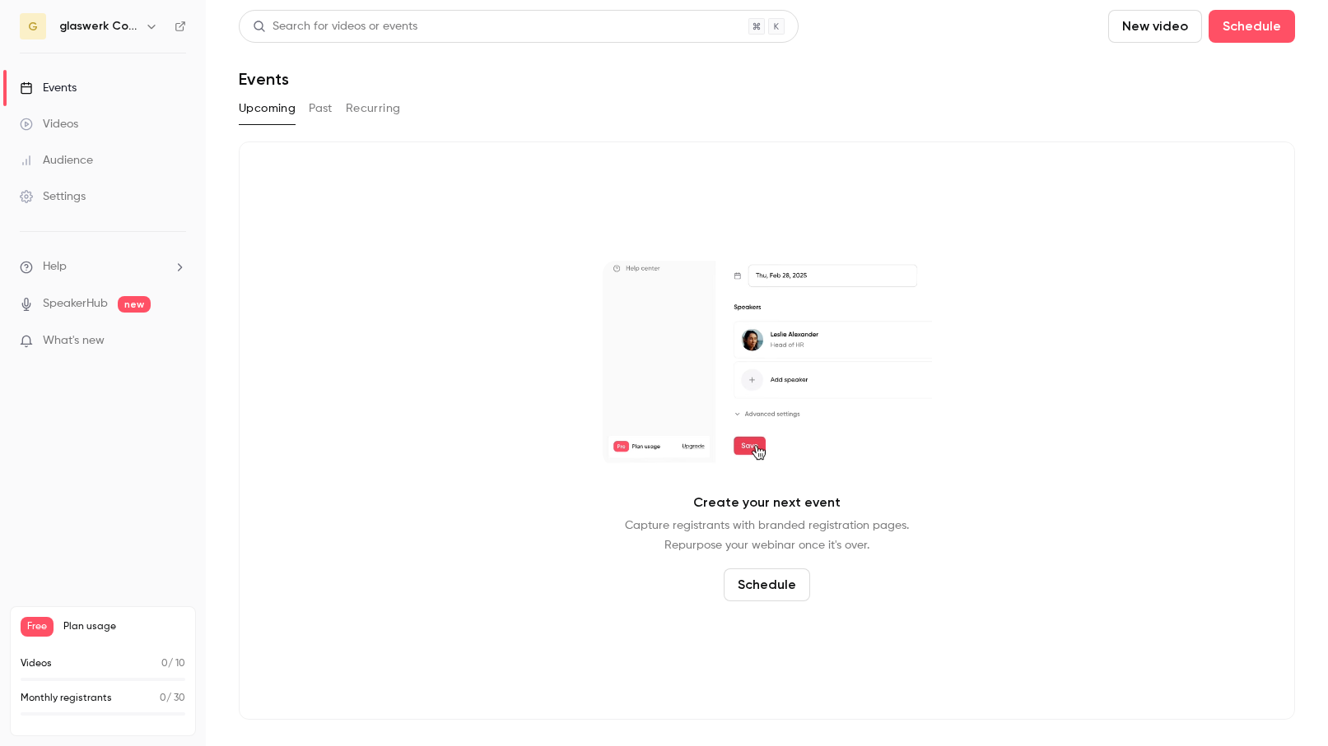
click at [126, 29] on h6 "glaswerk Consulting AG" at bounding box center [98, 26] width 79 height 16
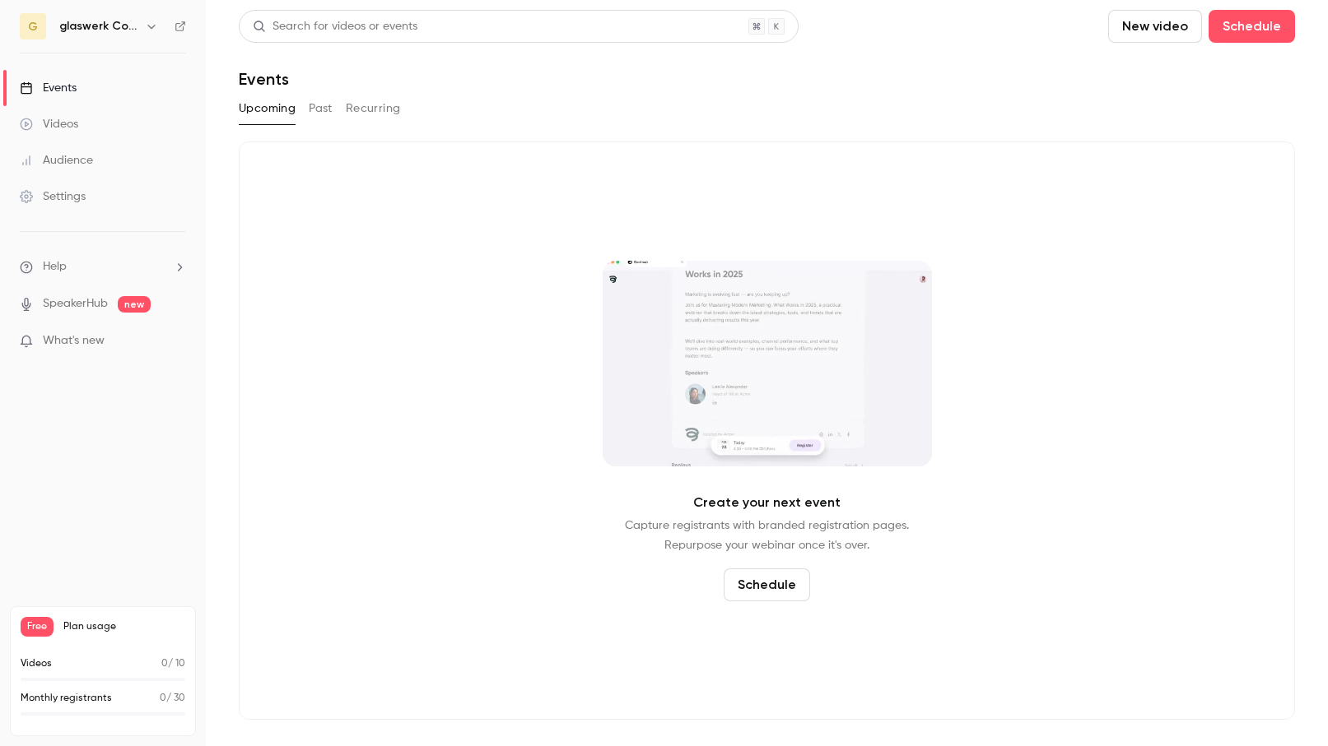
click at [143, 29] on button "button" at bounding box center [152, 26] width 20 height 20
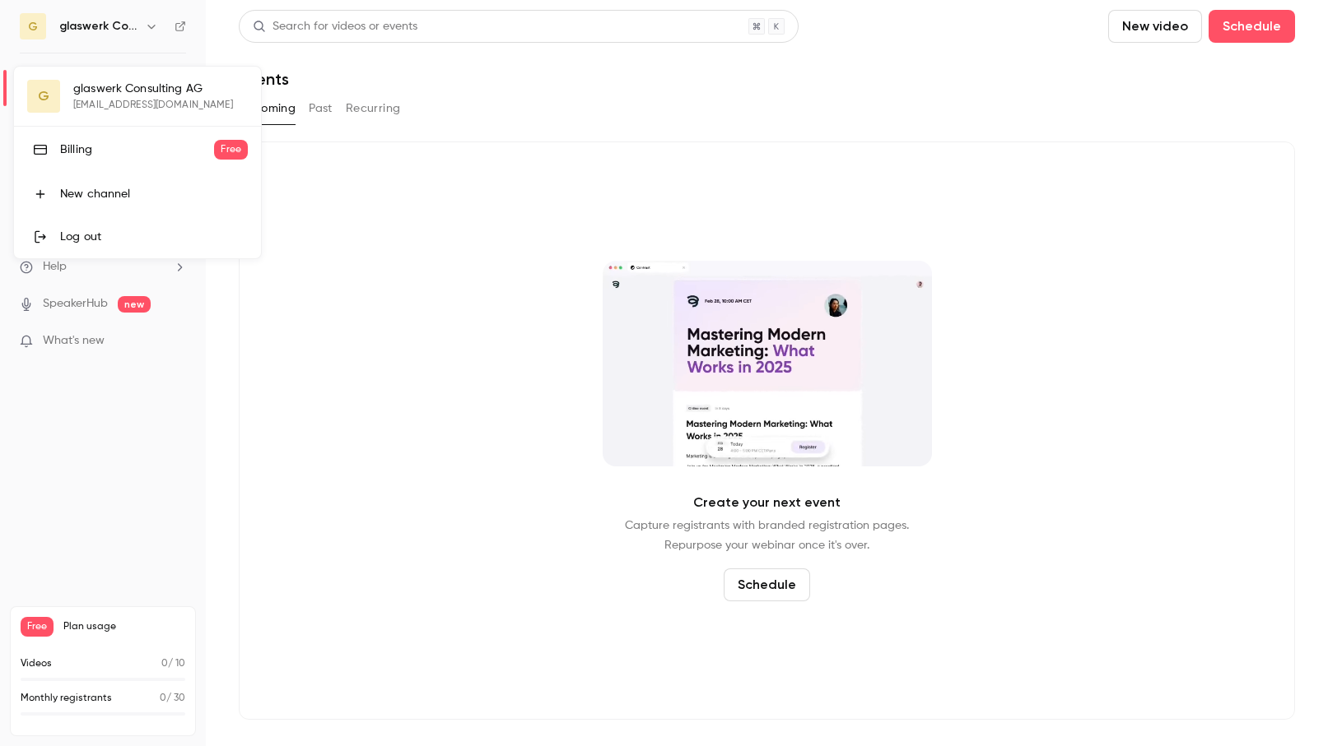
click at [147, 27] on div at bounding box center [664, 373] width 1328 height 746
